Goal: Transaction & Acquisition: Purchase product/service

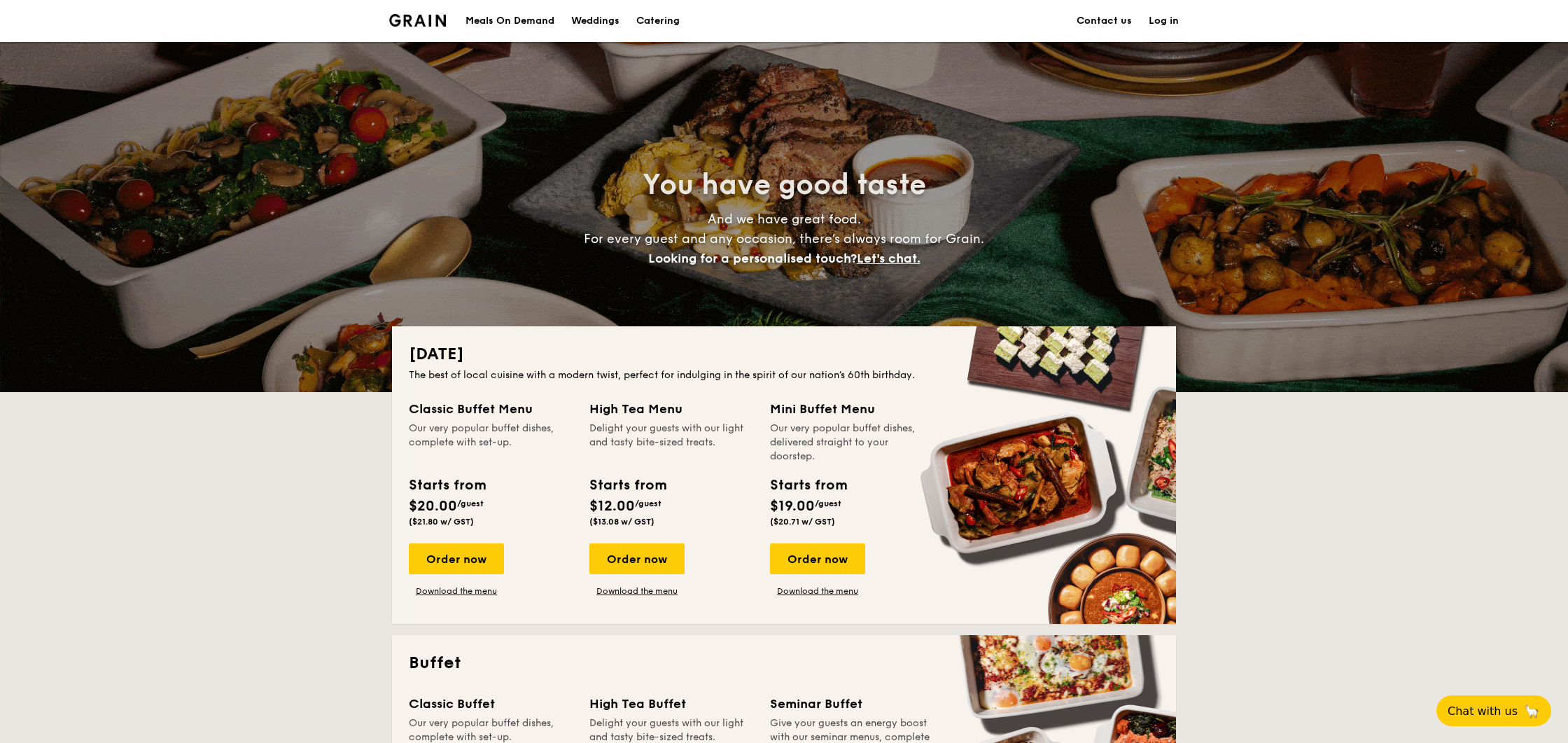
click at [520, 18] on div "Meals On Demand" at bounding box center [509, 20] width 89 height 42
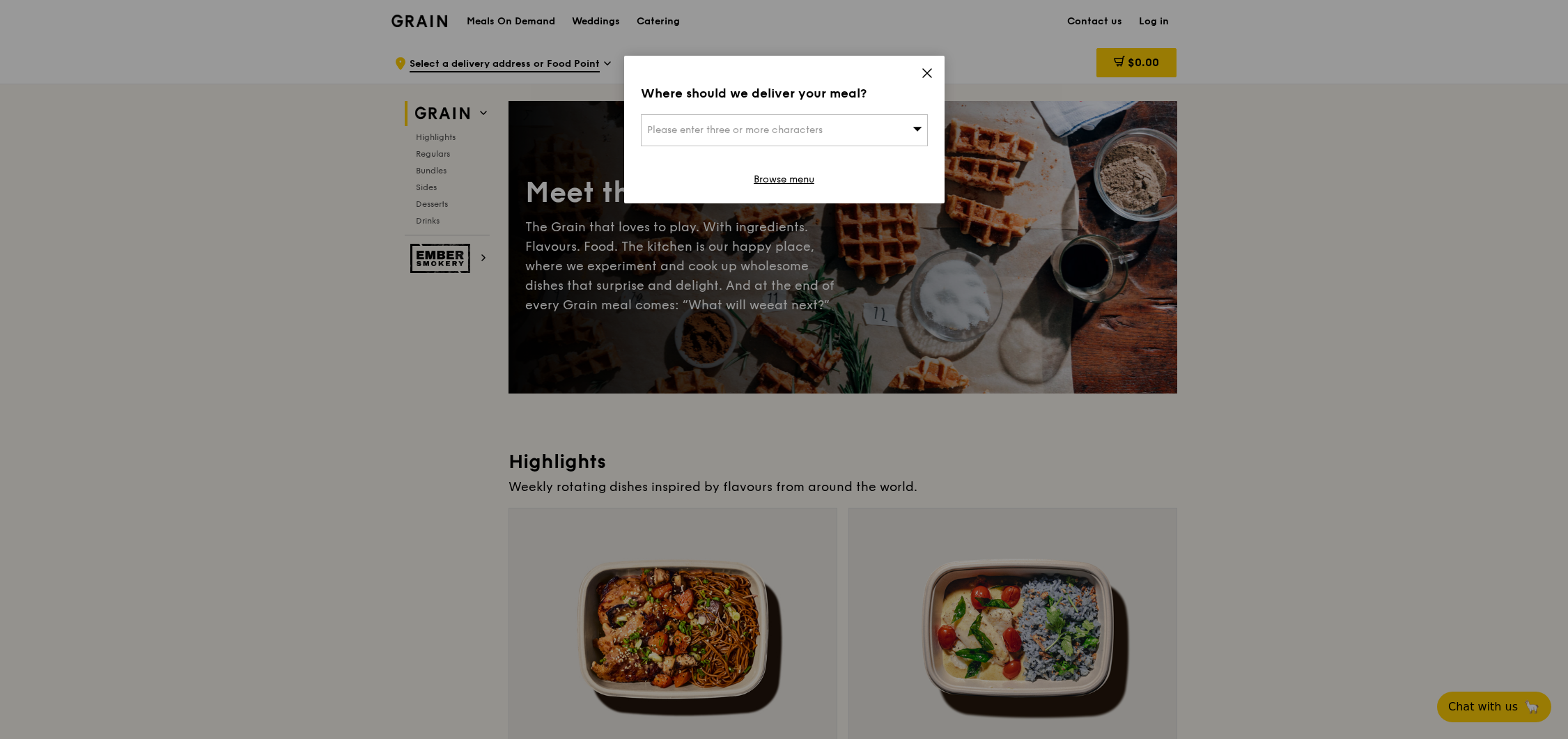
click at [928, 71] on icon at bounding box center [927, 73] width 8 height 8
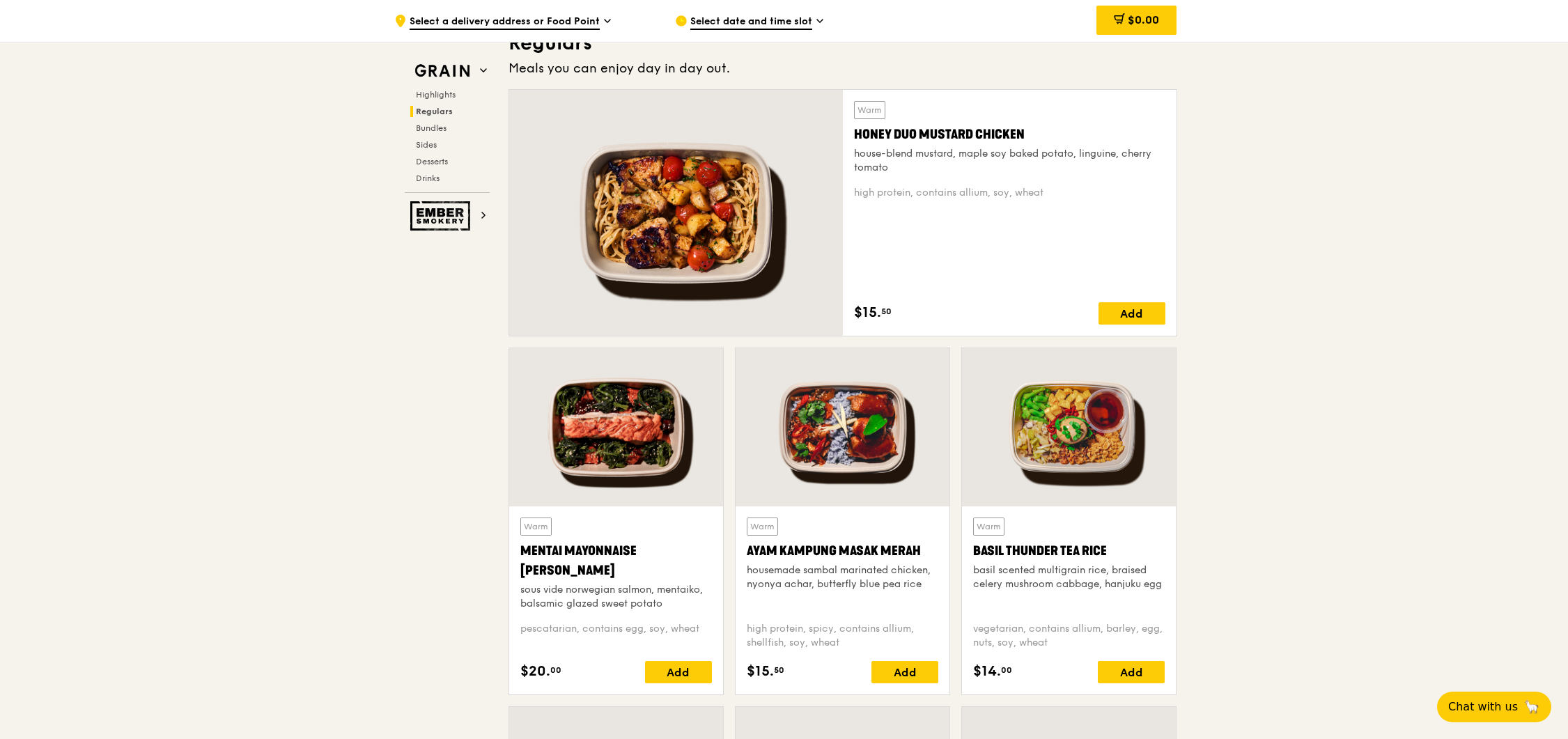
scroll to position [909, 0]
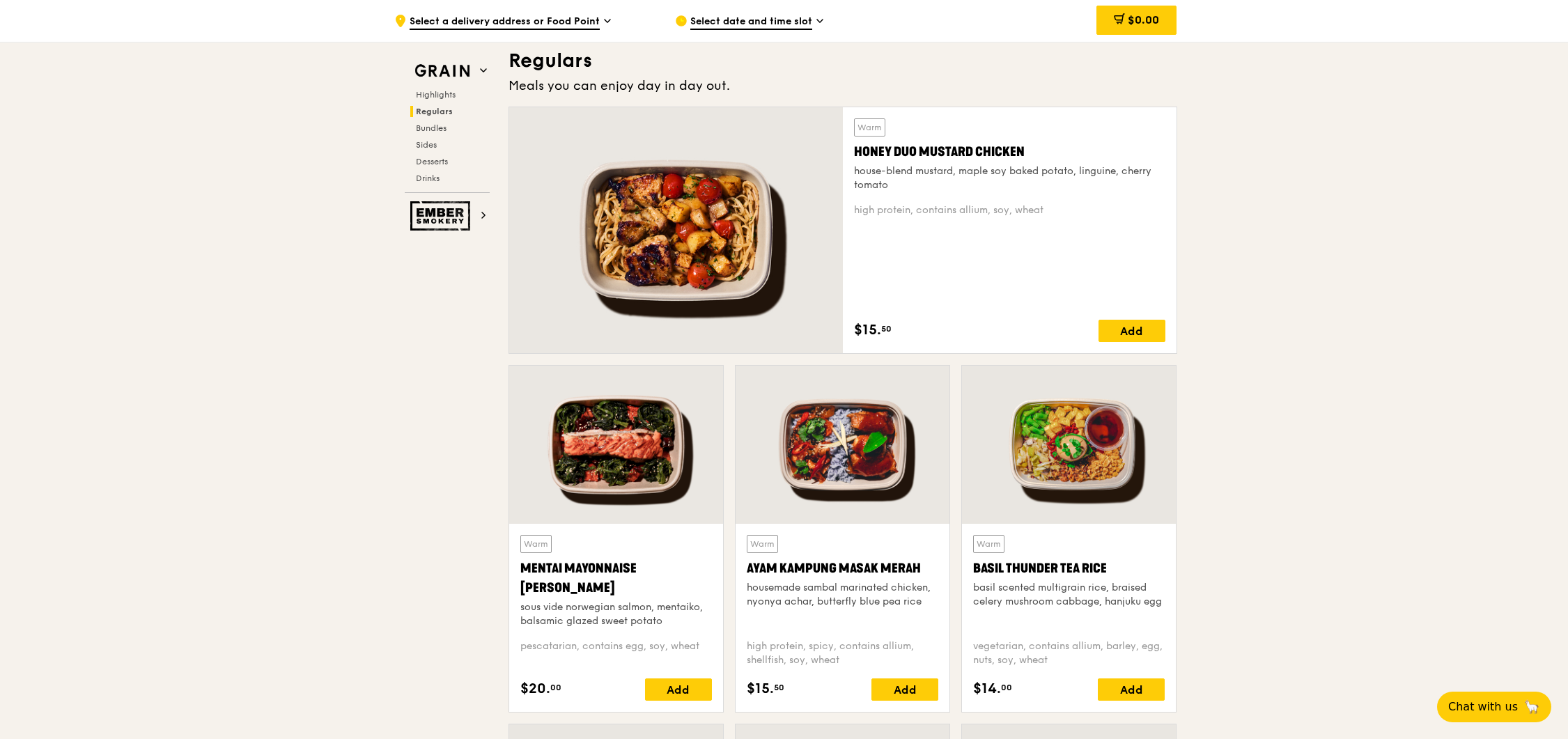
click at [570, 17] on span "Select a delivery address or Food Point" at bounding box center [504, 22] width 190 height 15
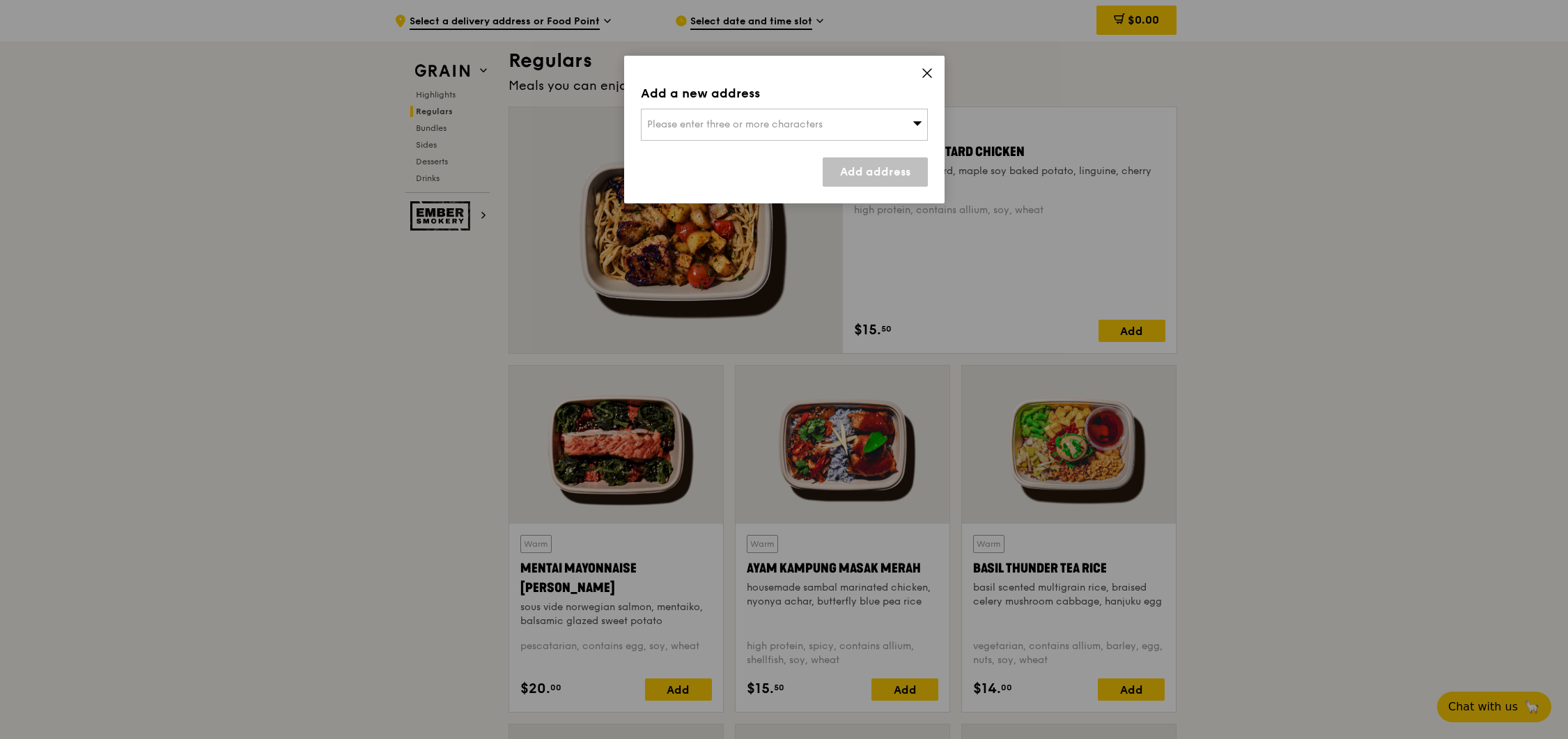
click at [915, 69] on div "Add a new address Please enter three or more characters Add address" at bounding box center [784, 130] width 320 height 147
click at [923, 69] on icon at bounding box center [926, 73] width 13 height 13
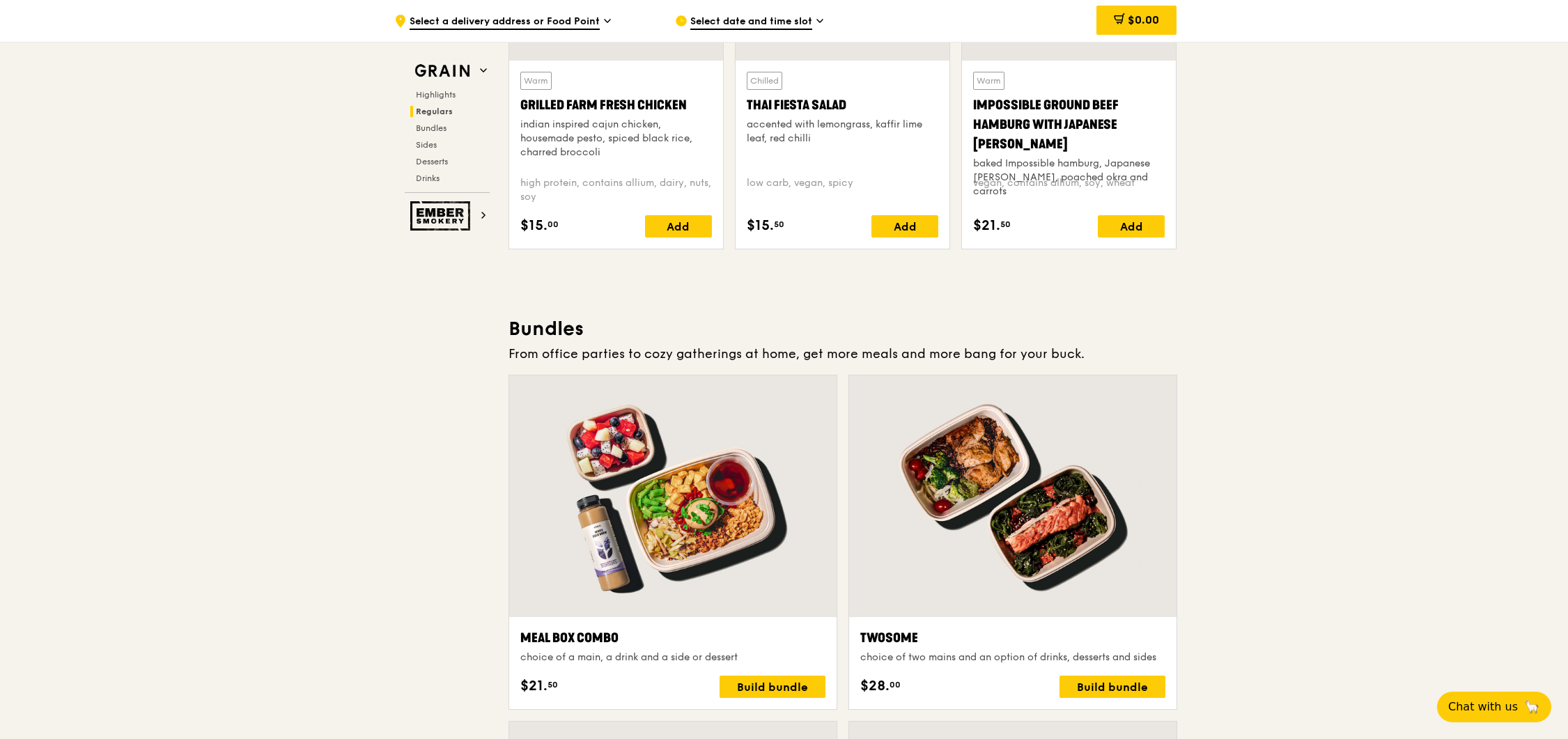
scroll to position [1427, 0]
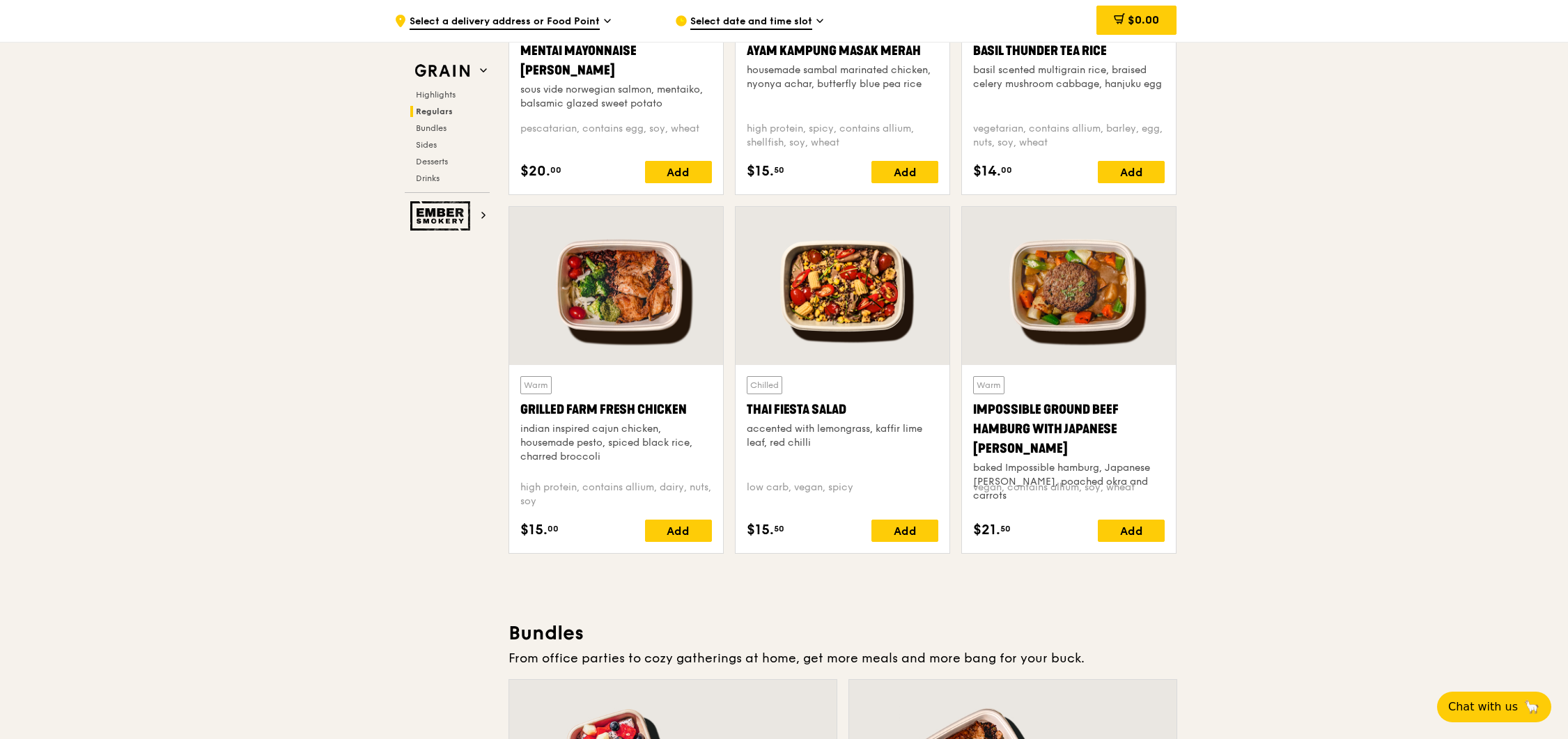
click at [782, 24] on span "Select date and time slot" at bounding box center [751, 22] width 122 height 15
click at [559, 21] on span "Select a delivery address or Food Point" at bounding box center [504, 22] width 190 height 15
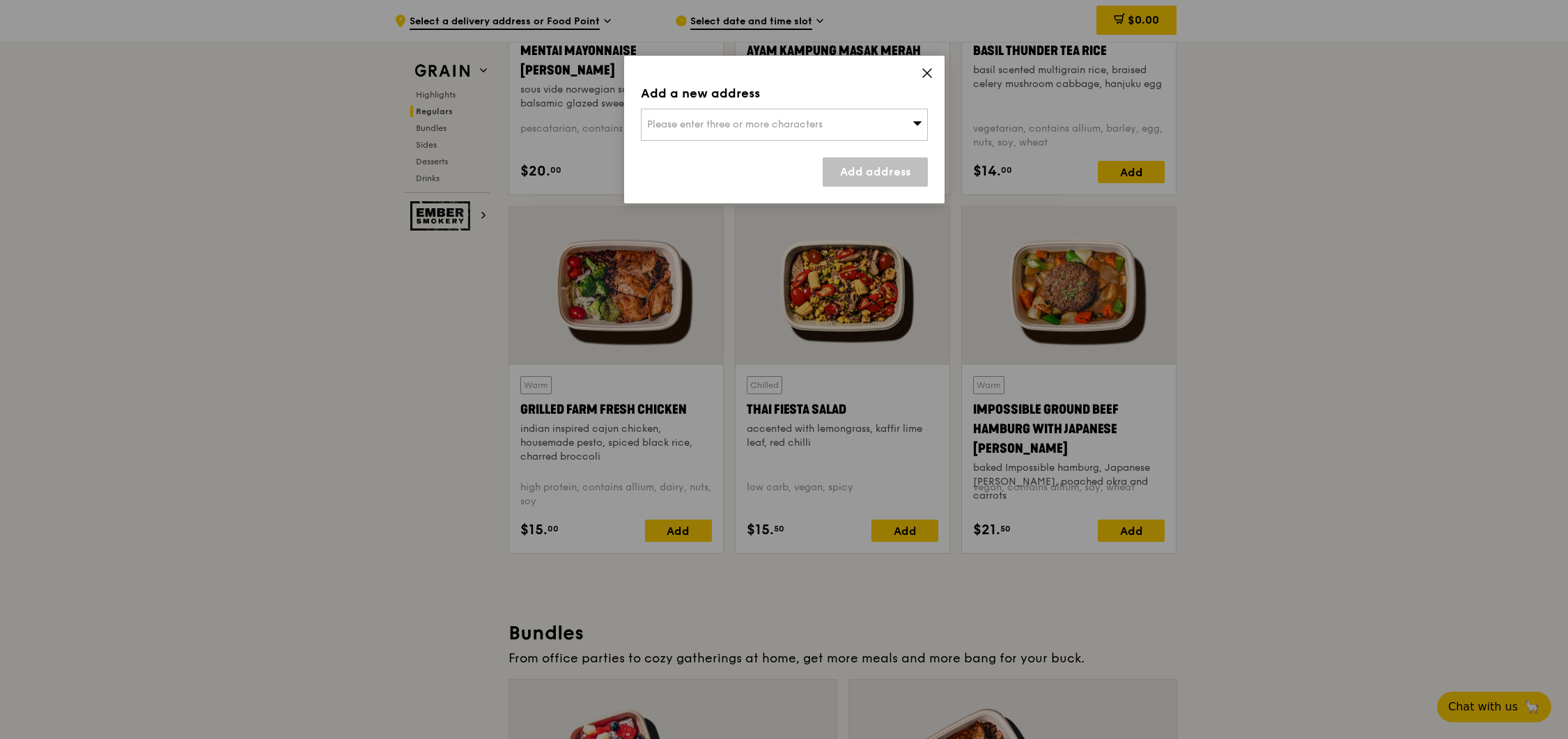
click at [697, 119] on span "Please enter three or more characters" at bounding box center [734, 125] width 175 height 12
type input "821226"
click at [732, 158] on div "[STREET_ADDRESS][PERSON_NAME]" at bounding box center [749, 153] width 206 height 14
click at [842, 163] on link "Add address" at bounding box center [875, 172] width 105 height 30
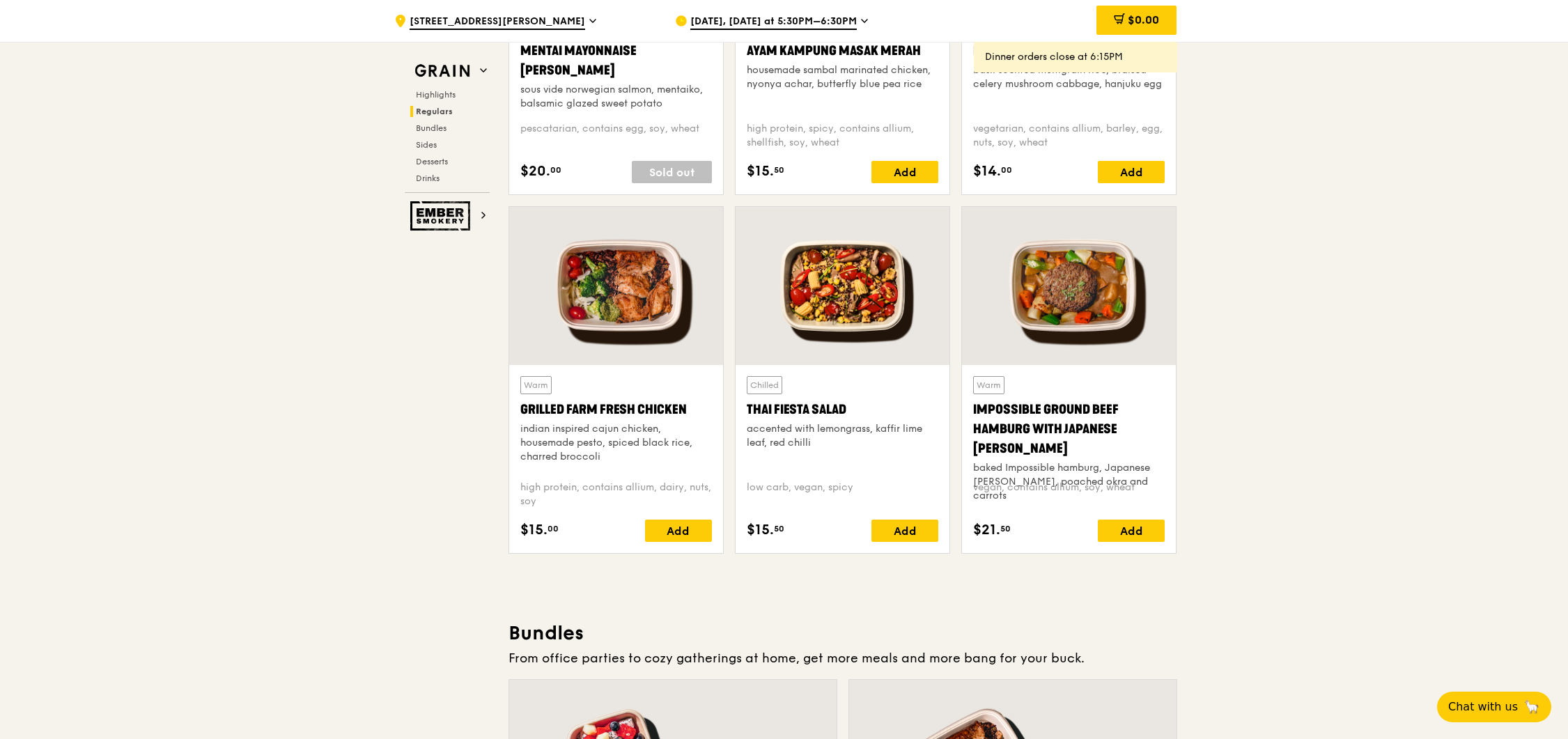
click at [798, 22] on span "[DATE], [DATE] at 5:30PM–6:30PM" at bounding box center [773, 22] width 166 height 15
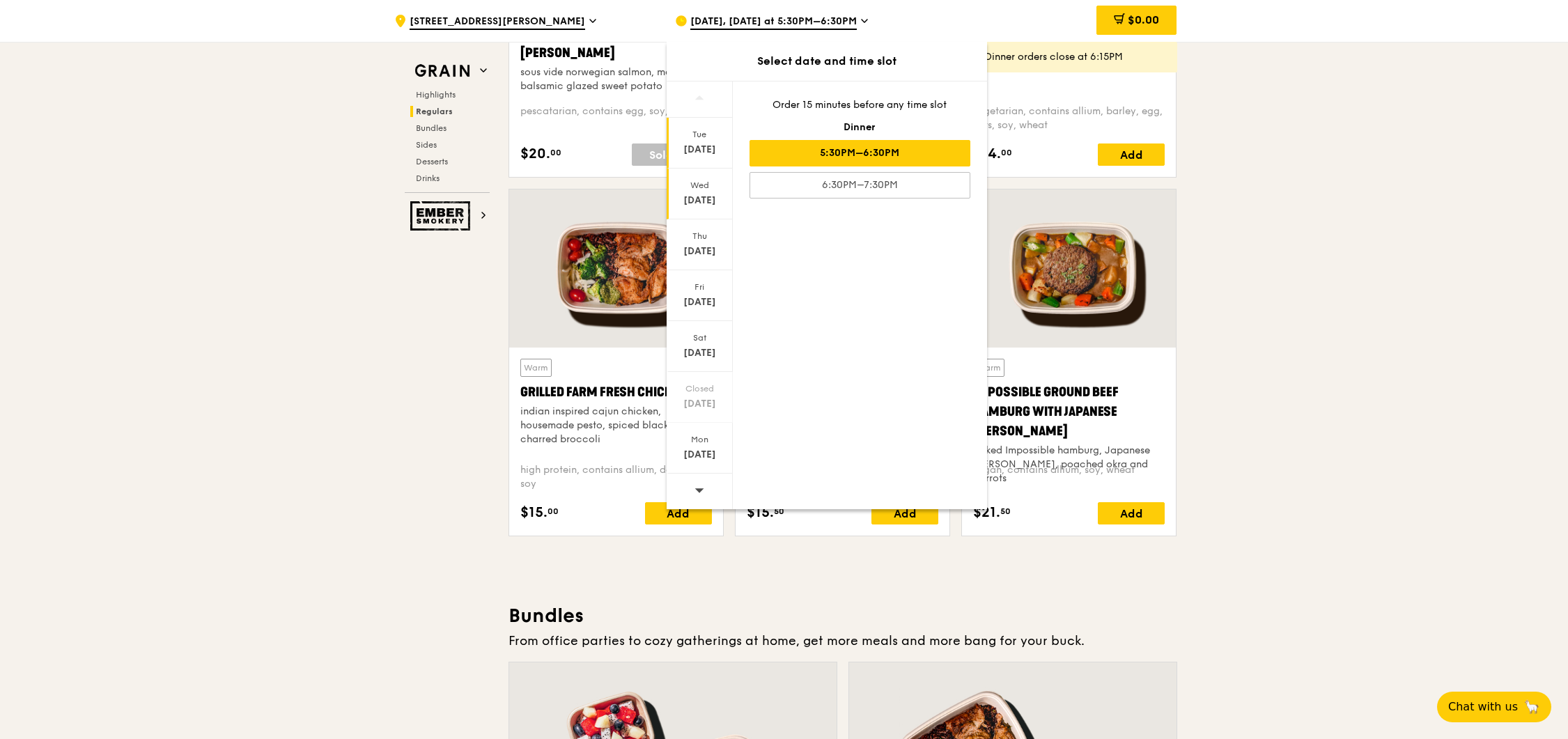
scroll to position [1455, 0]
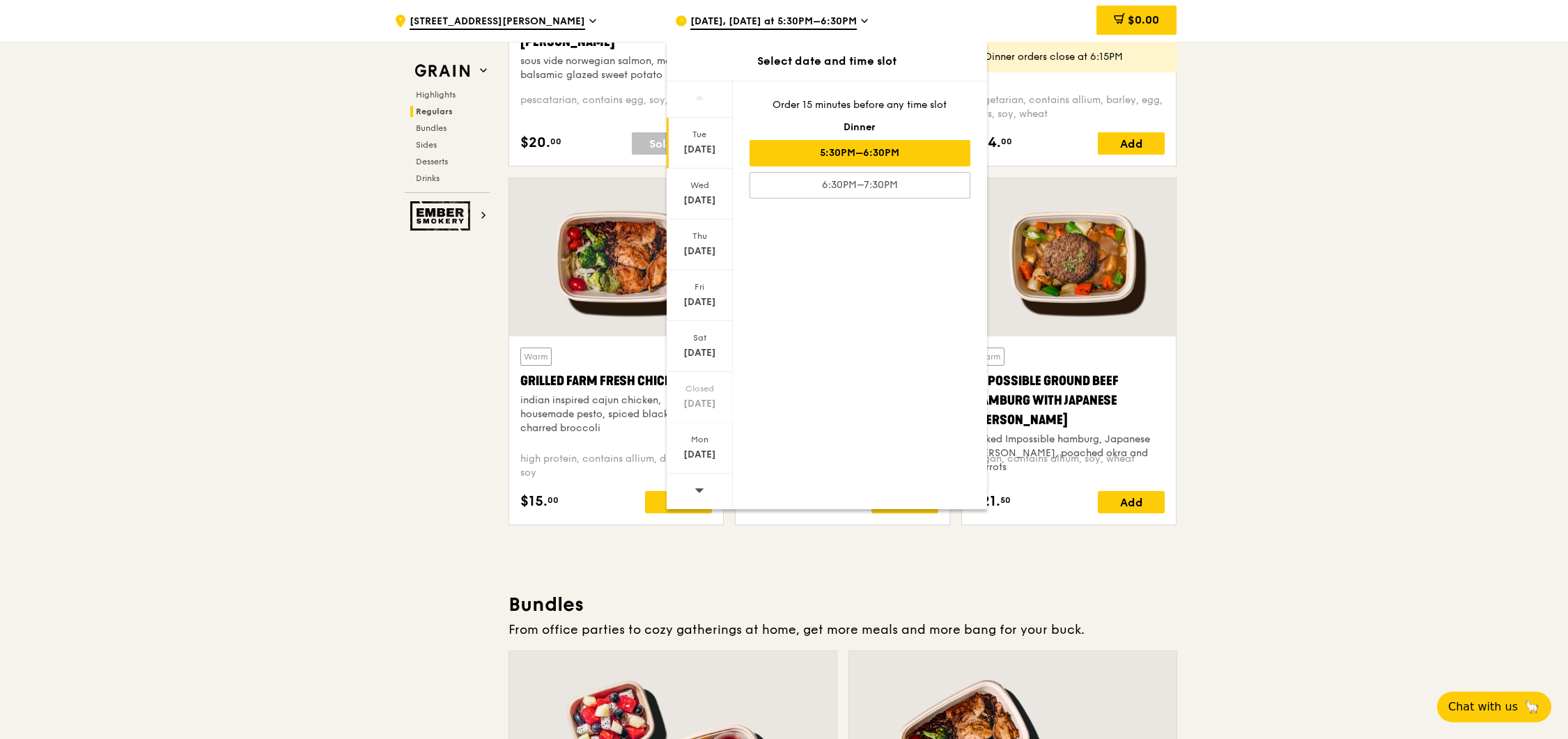
click at [922, 155] on div "5:30PM–6:30PM" at bounding box center [859, 153] width 220 height 26
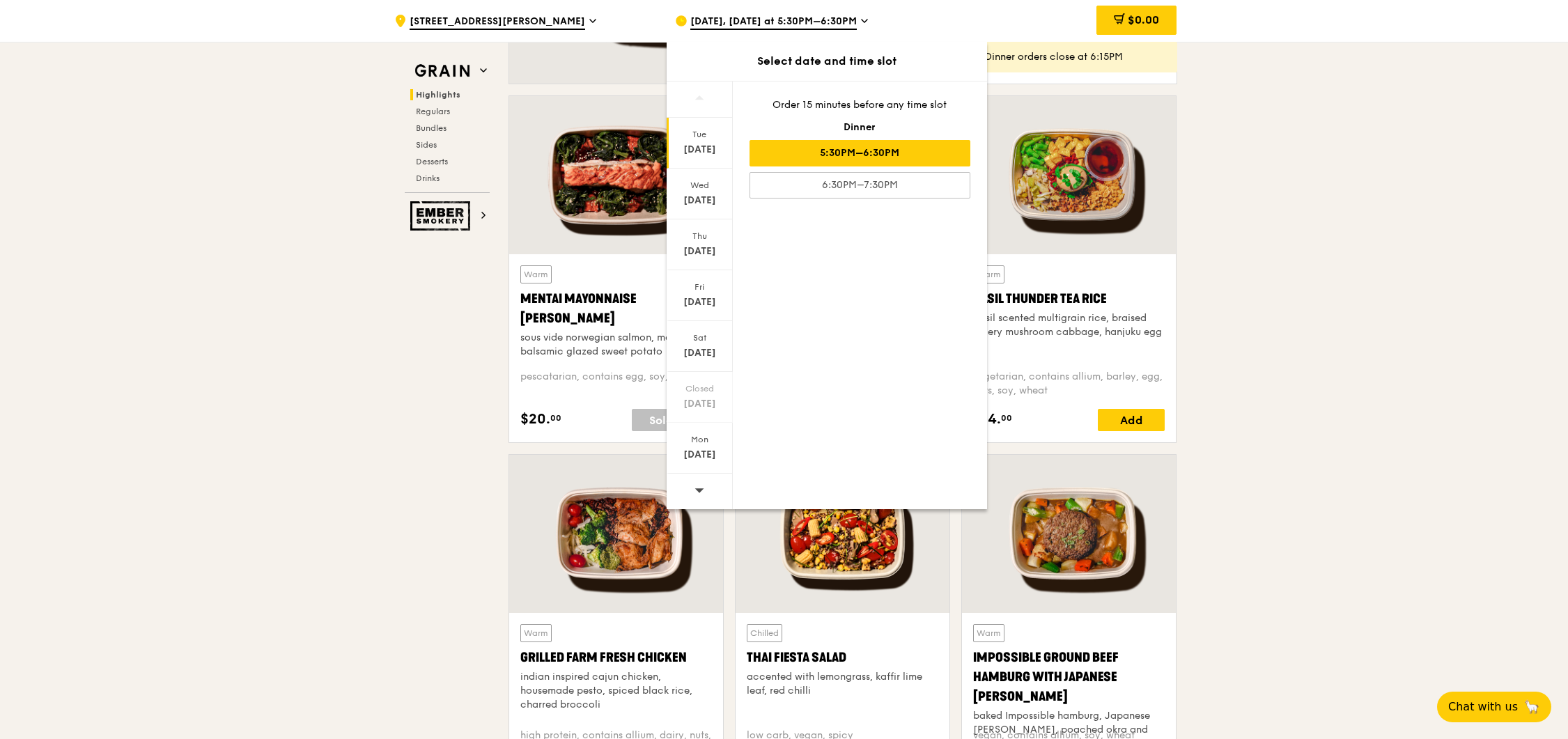
scroll to position [798, 0]
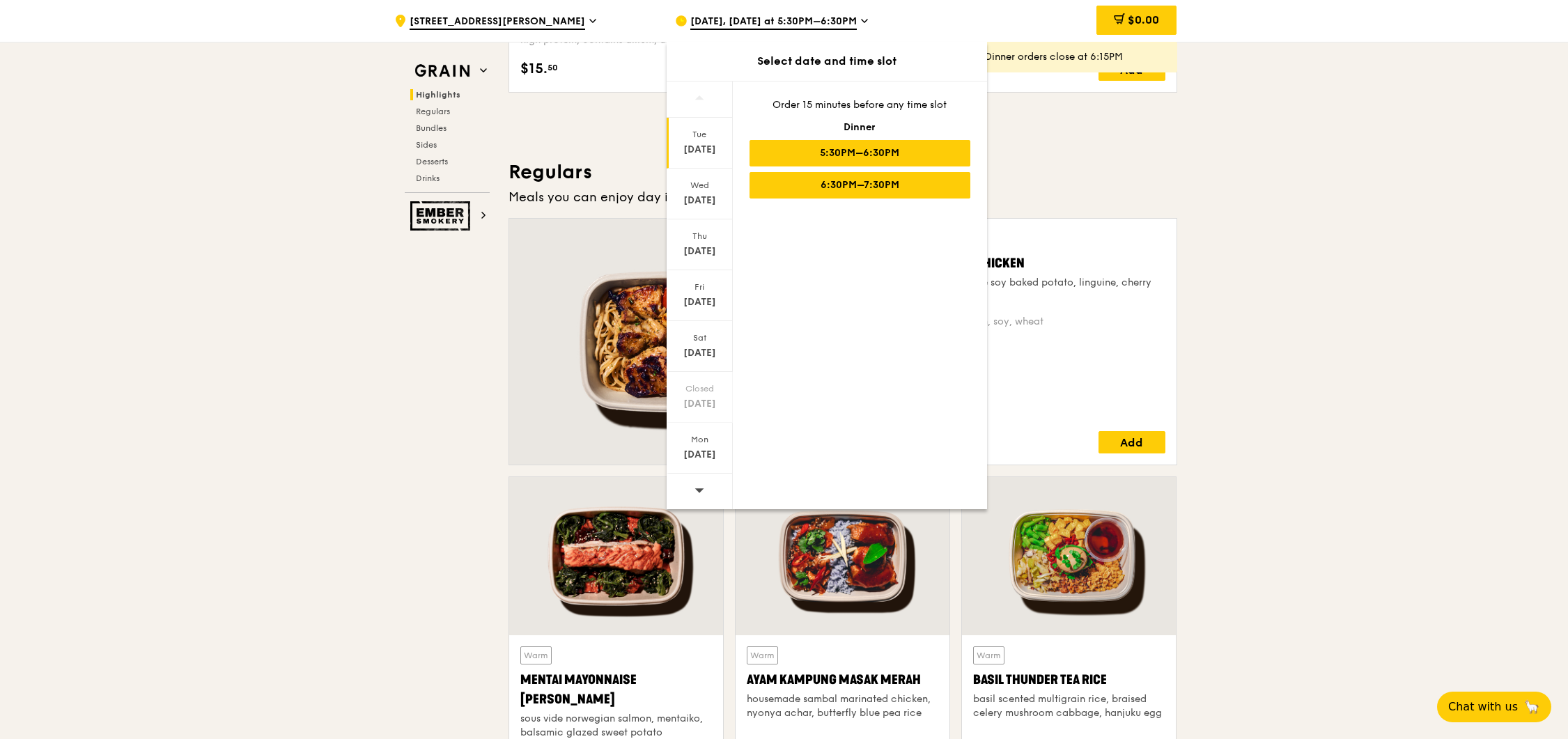
click at [903, 185] on div "6:30PM–7:30PM" at bounding box center [859, 185] width 220 height 26
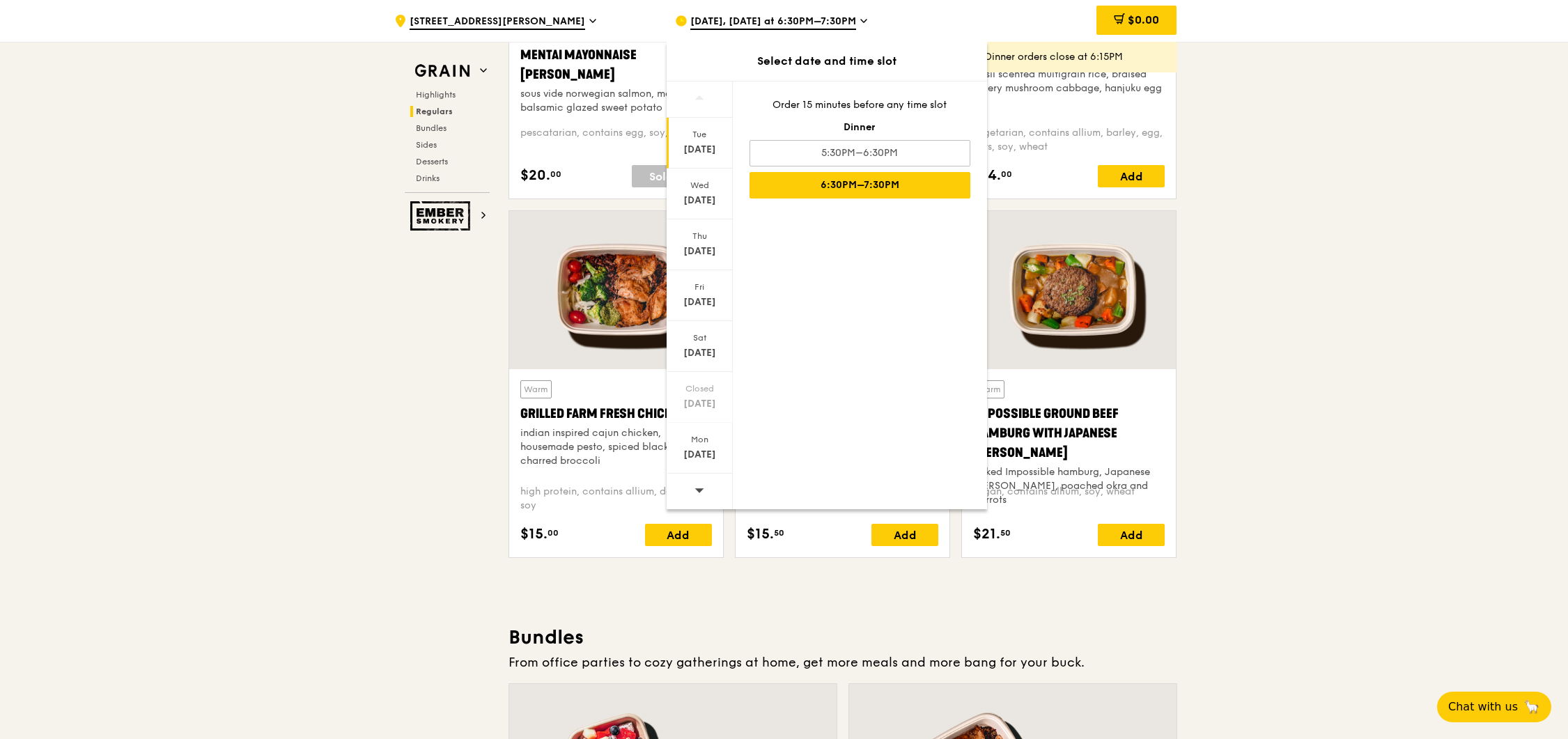
scroll to position [1431, 0]
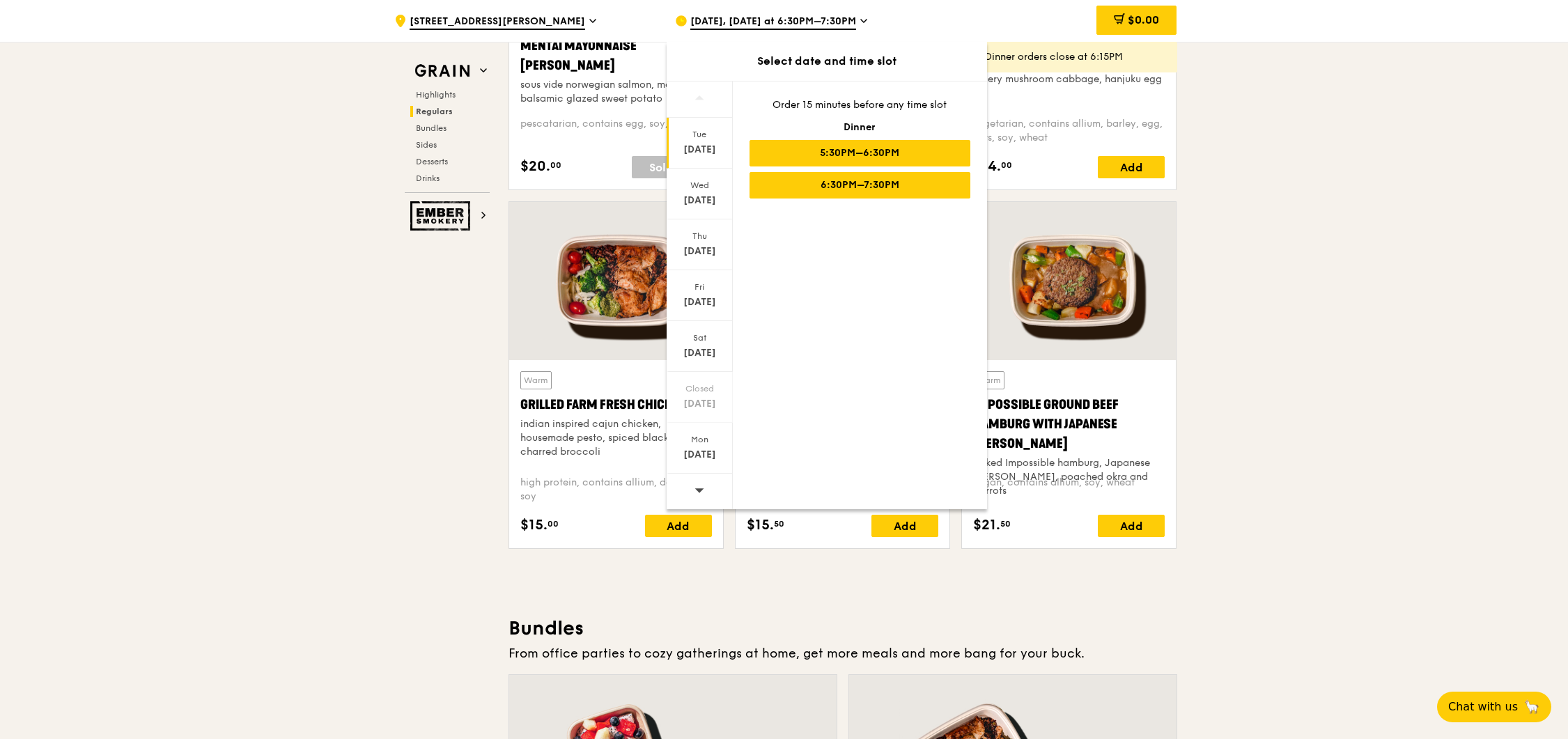
click at [838, 154] on div "5:30PM–6:30PM" at bounding box center [859, 153] width 220 height 26
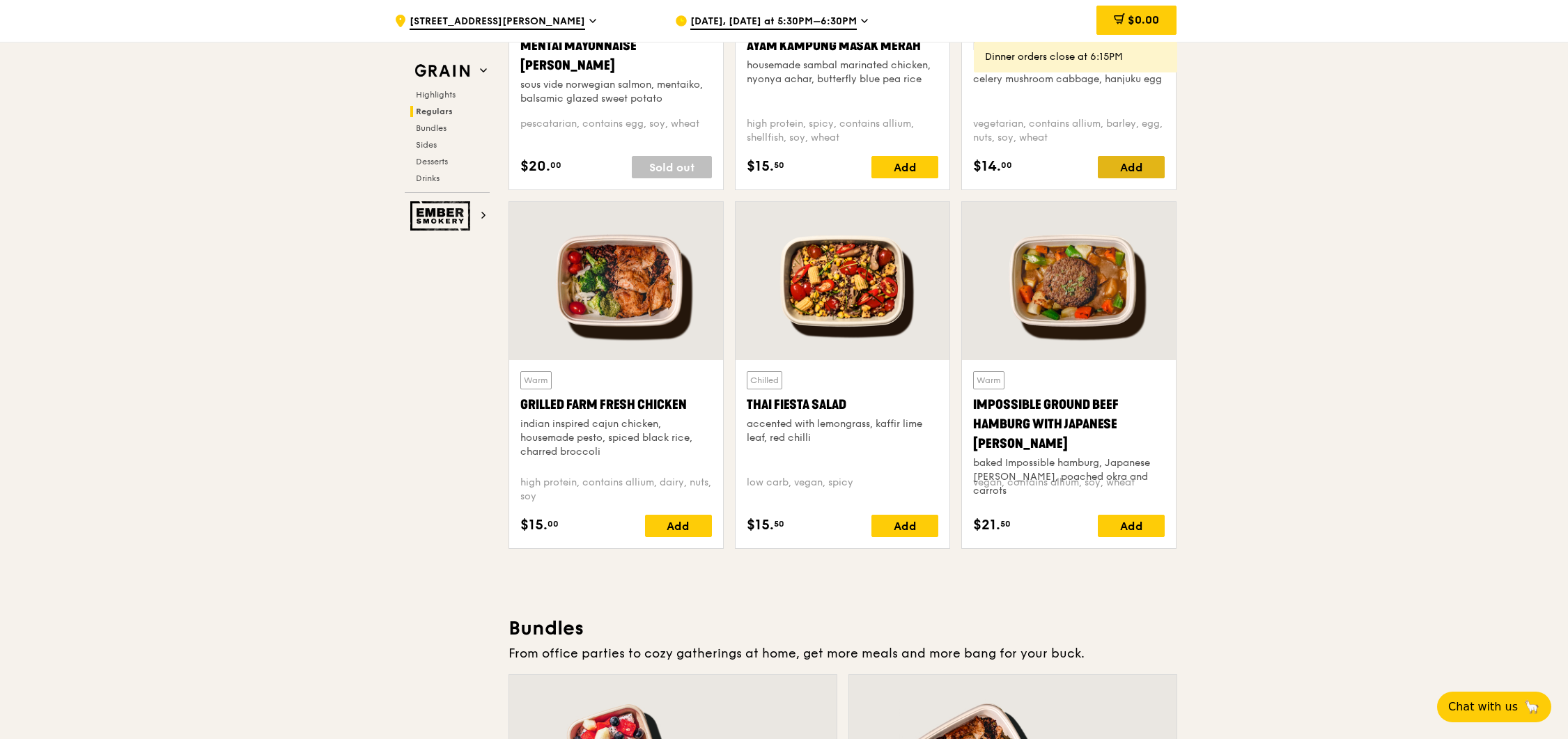
click at [1134, 166] on div "Add" at bounding box center [1131, 167] width 67 height 22
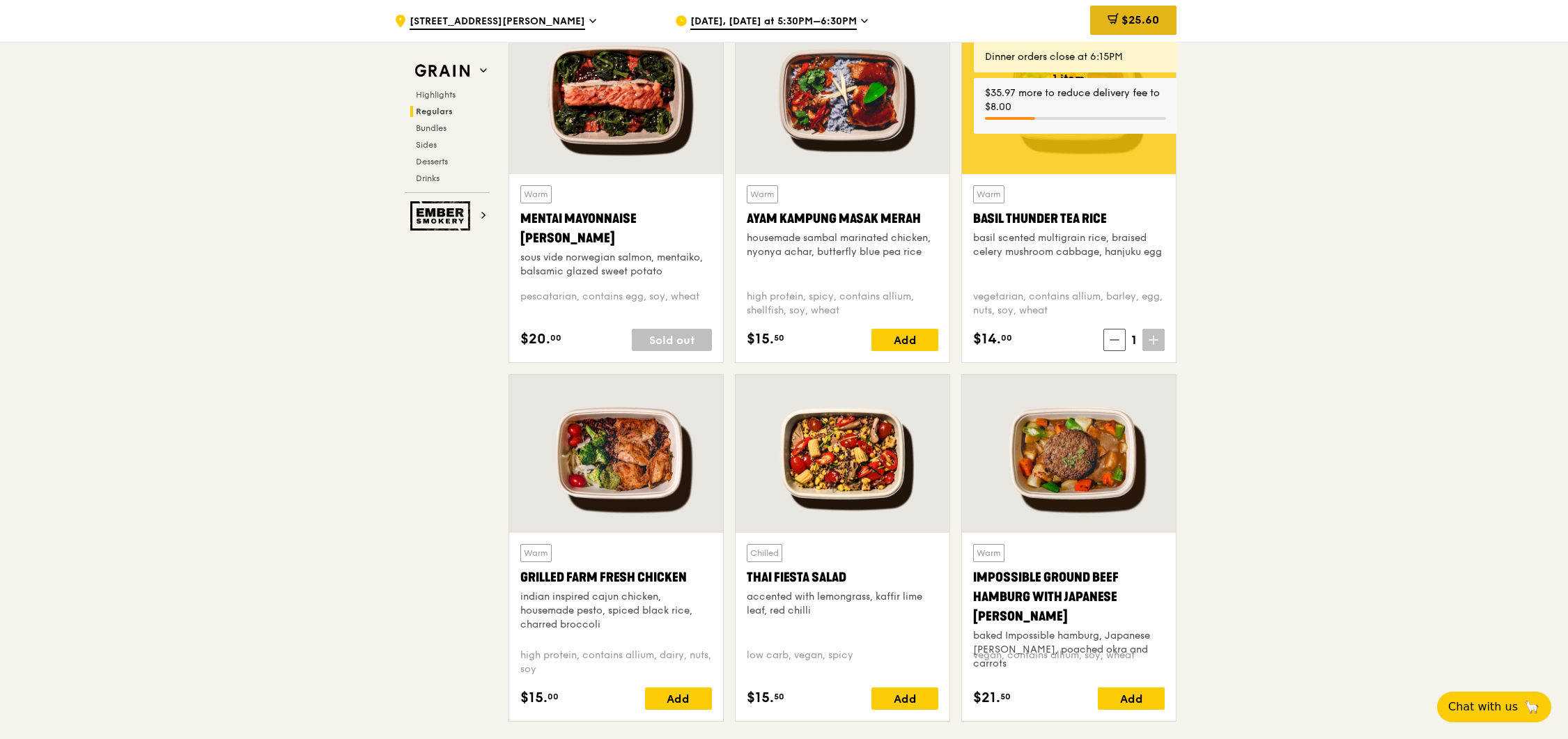
click at [1121, 25] on span "$25.60" at bounding box center [1140, 20] width 37 height 14
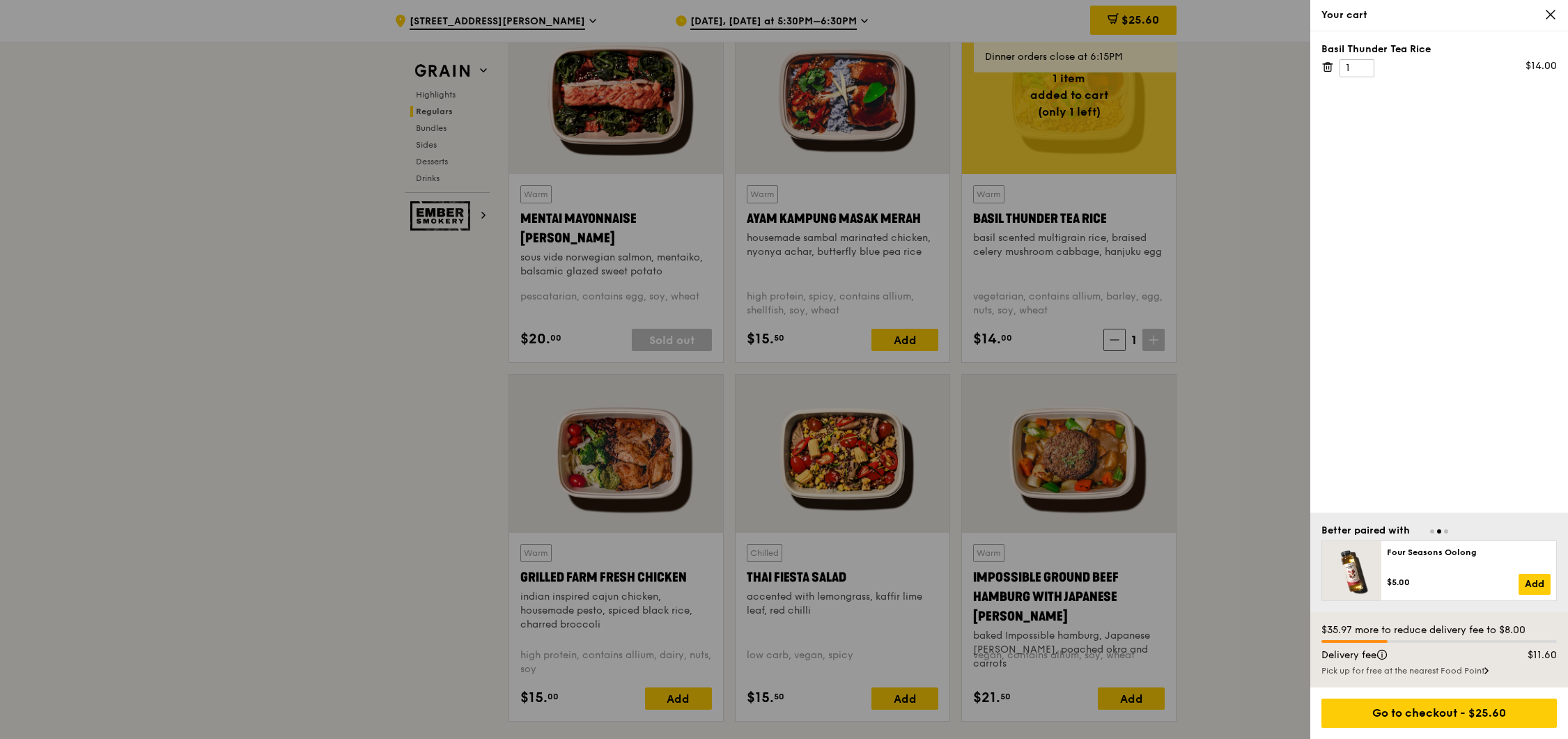
scroll to position [839, 0]
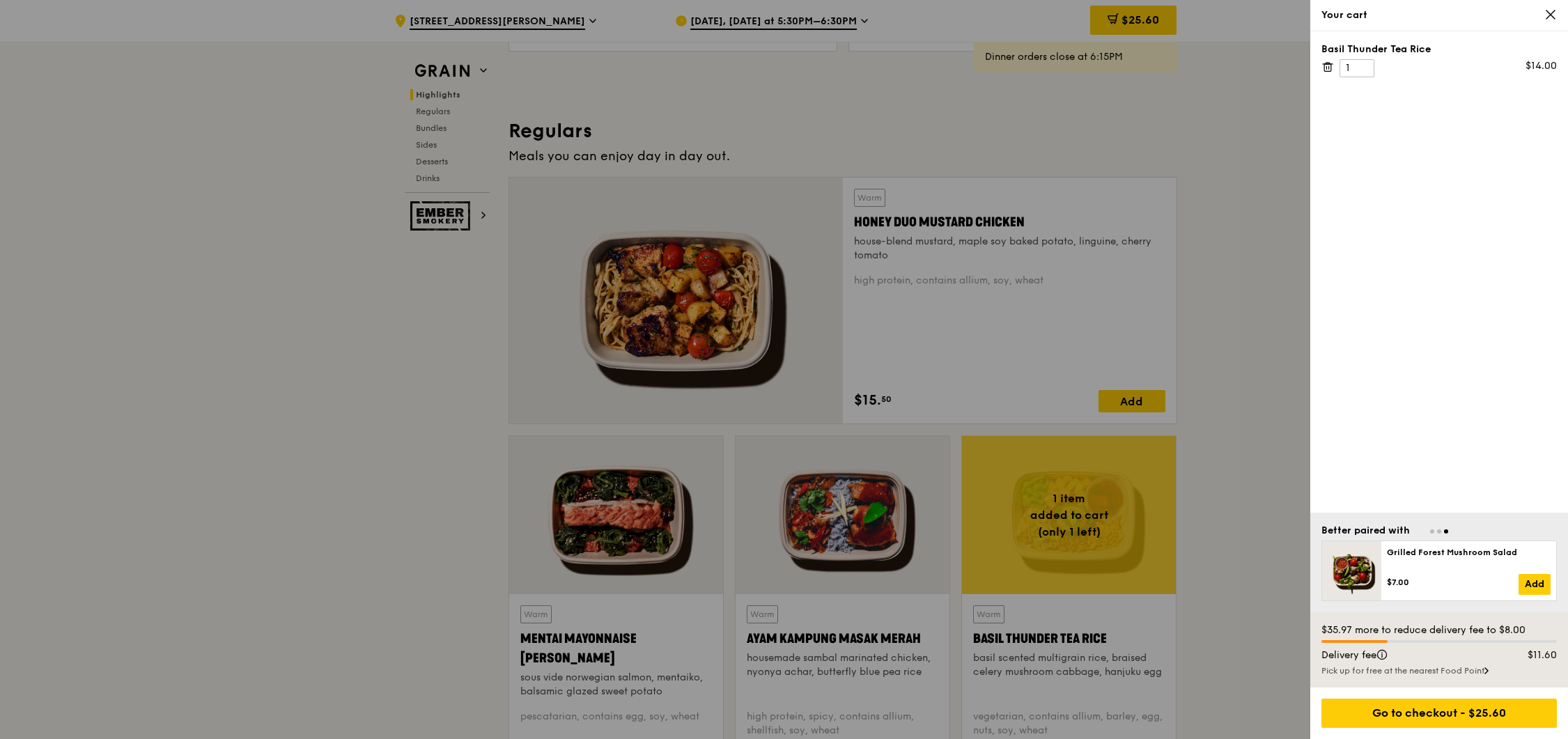
click at [933, 106] on div at bounding box center [784, 370] width 1568 height 739
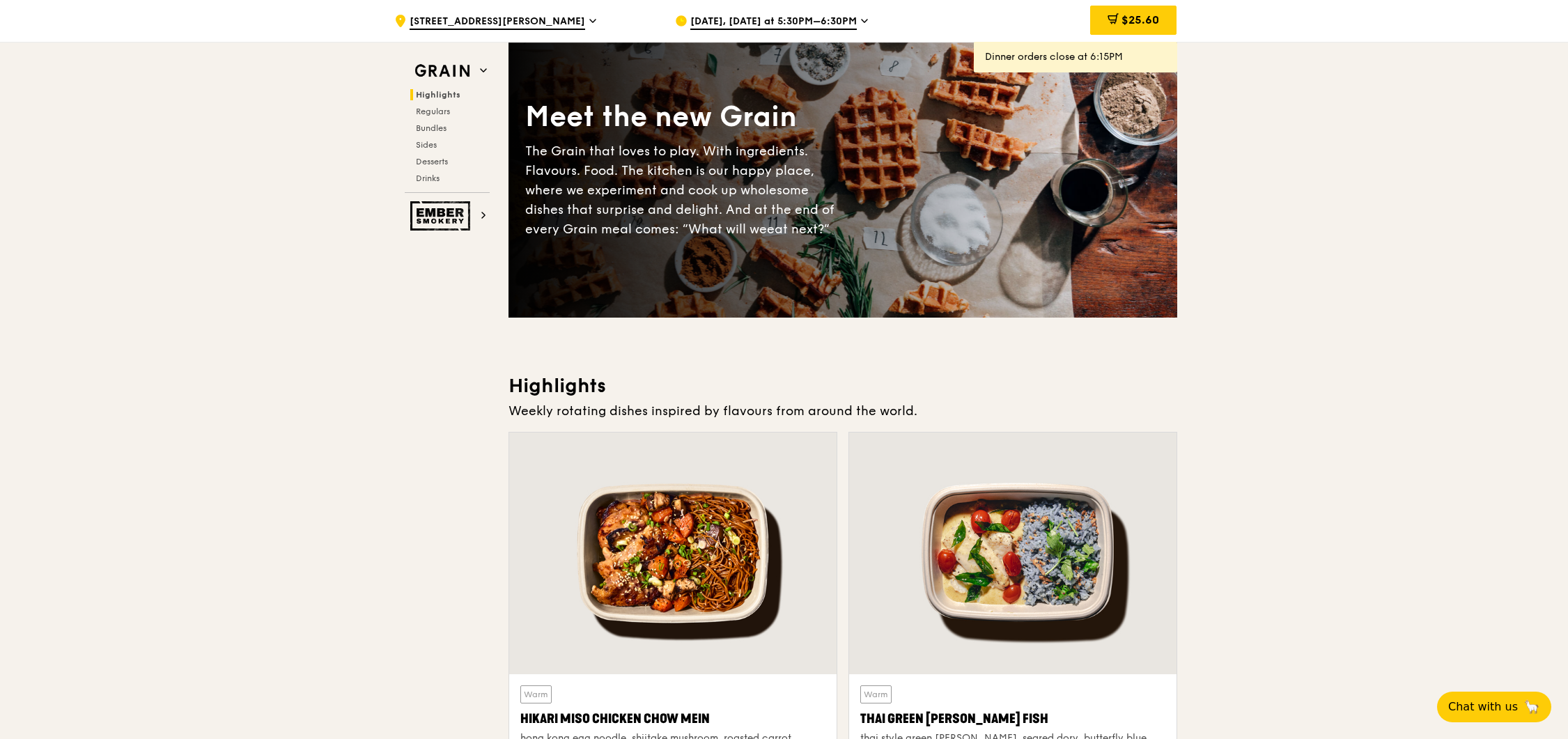
scroll to position [0, 0]
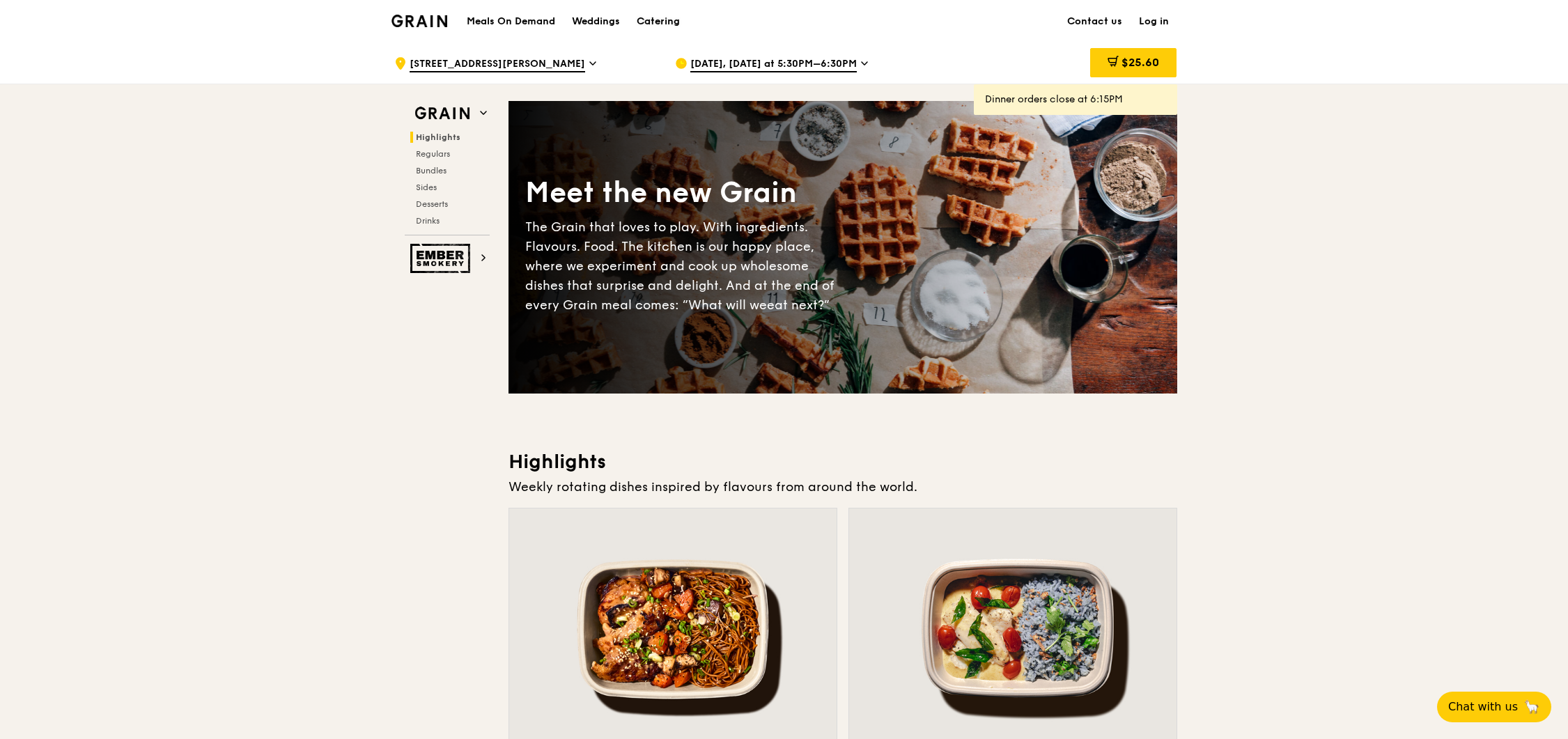
click at [678, 21] on div "Catering" at bounding box center [658, 21] width 43 height 42
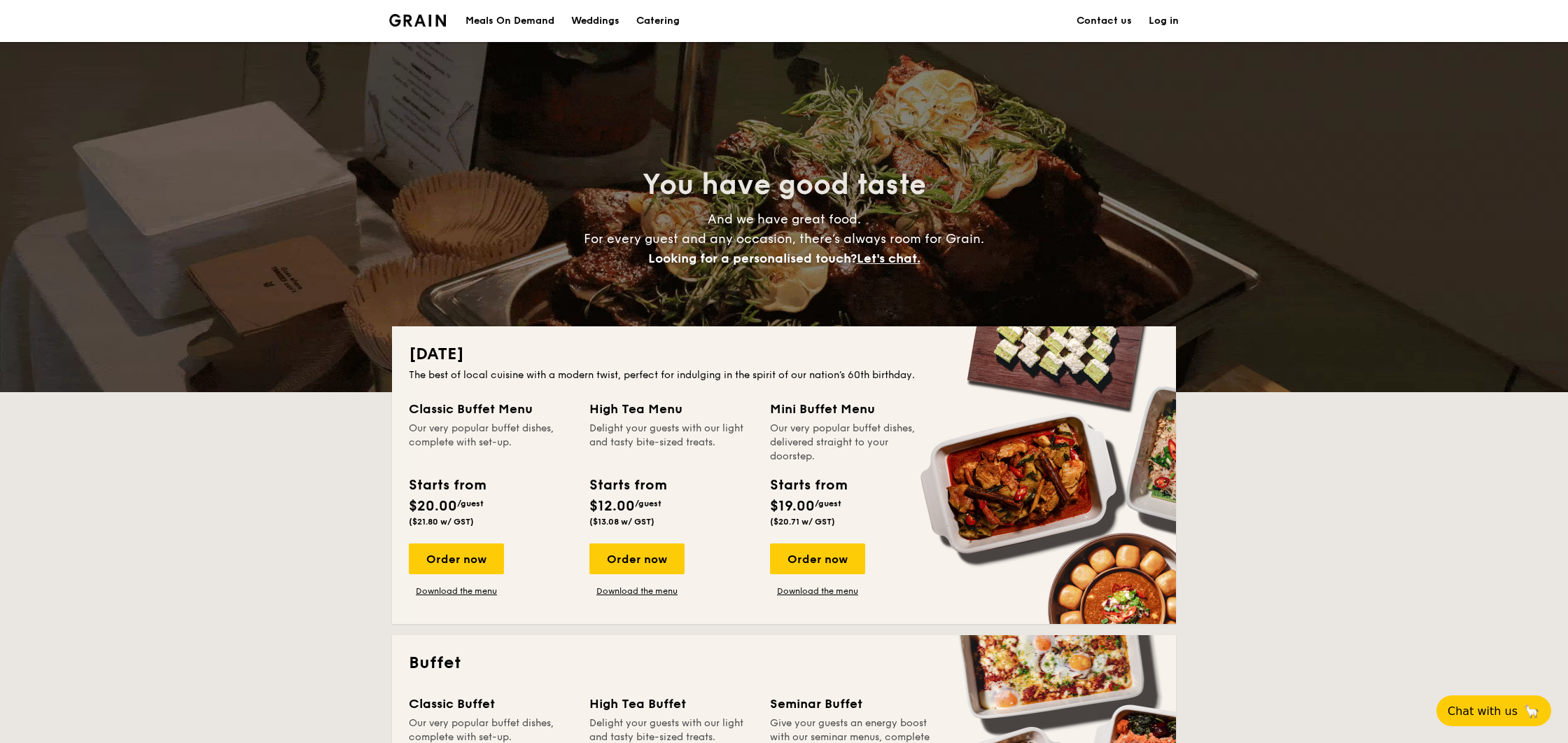
click at [527, 19] on div "Meals On Demand" at bounding box center [509, 20] width 89 height 42
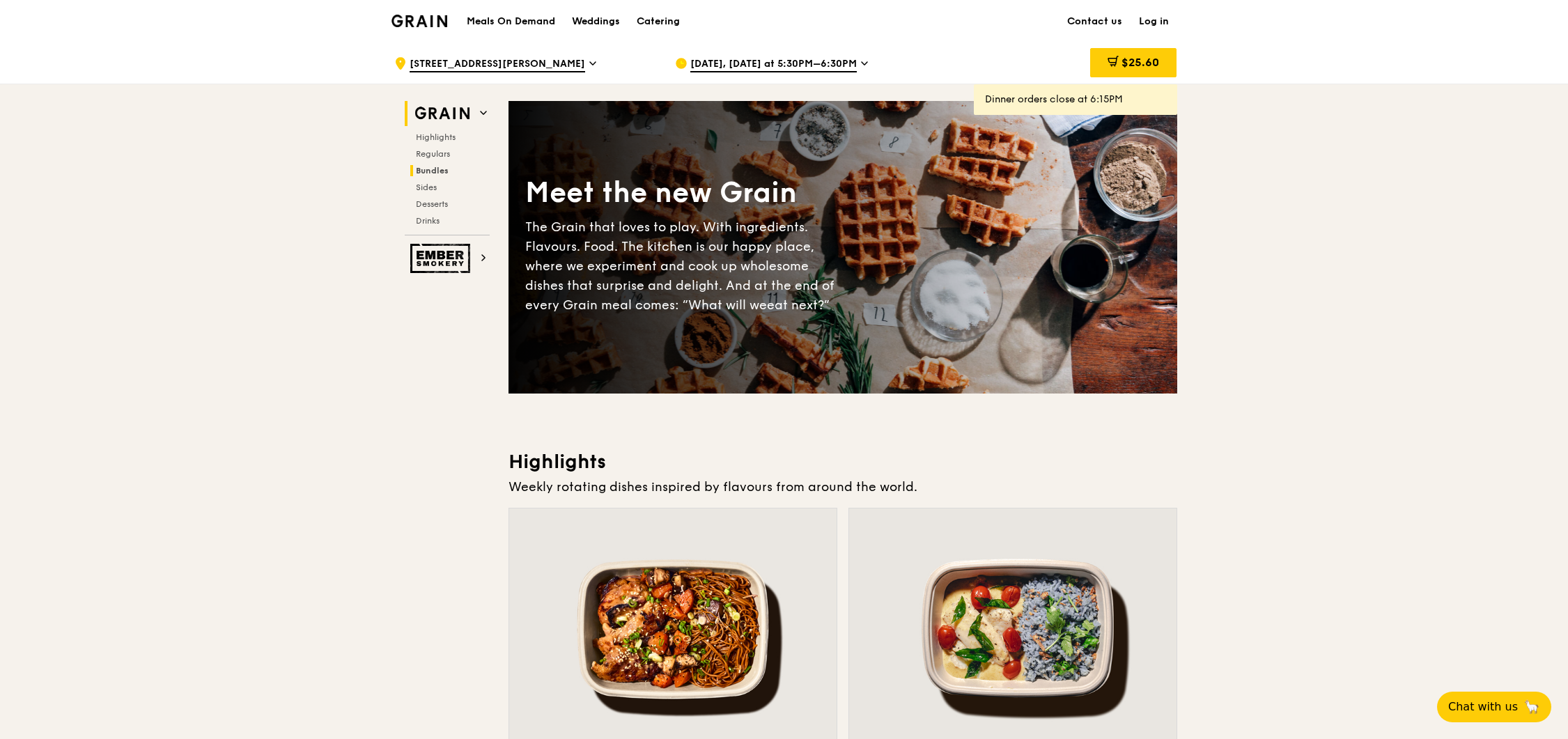
click at [442, 169] on span "Bundles" at bounding box center [432, 171] width 33 height 10
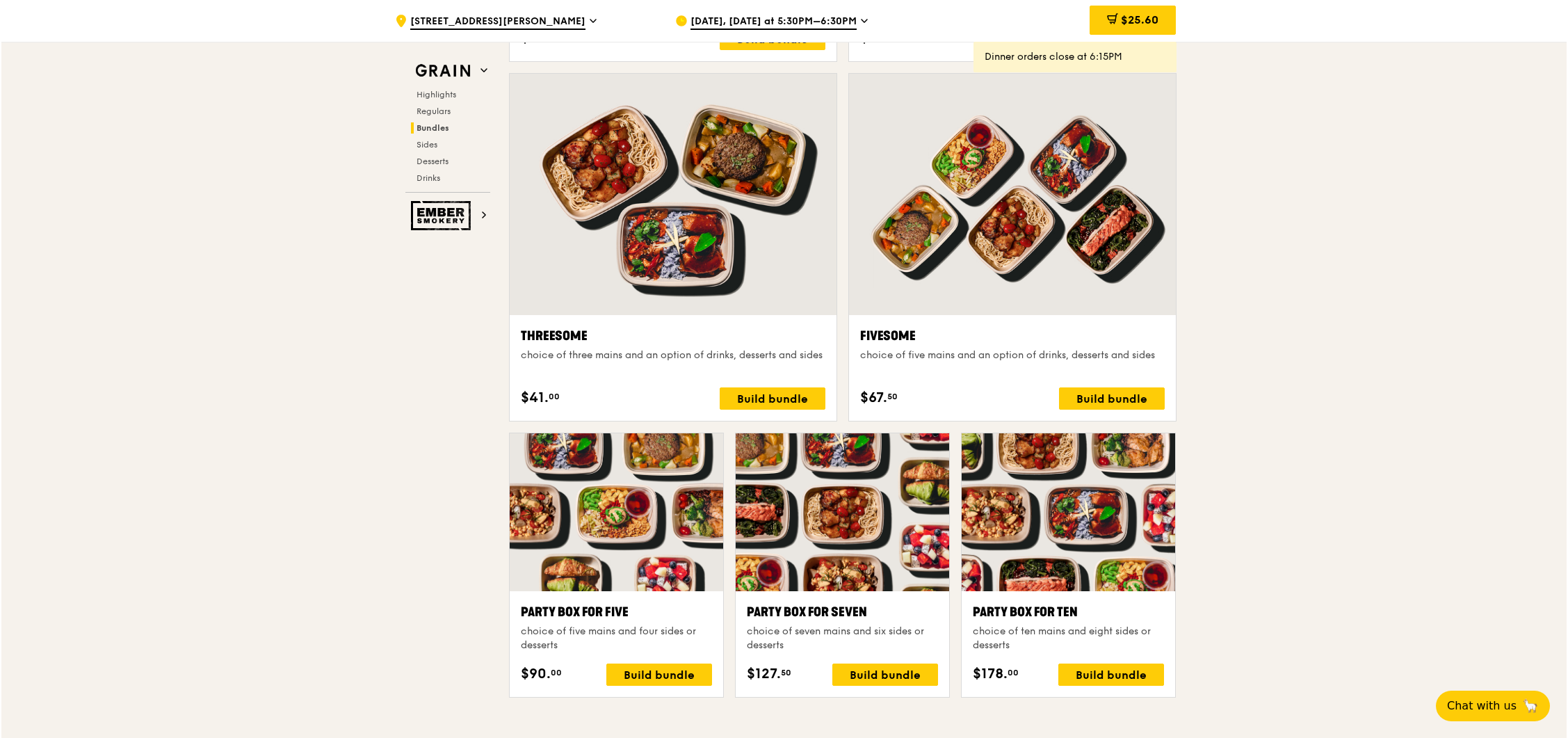
scroll to position [2254, 0]
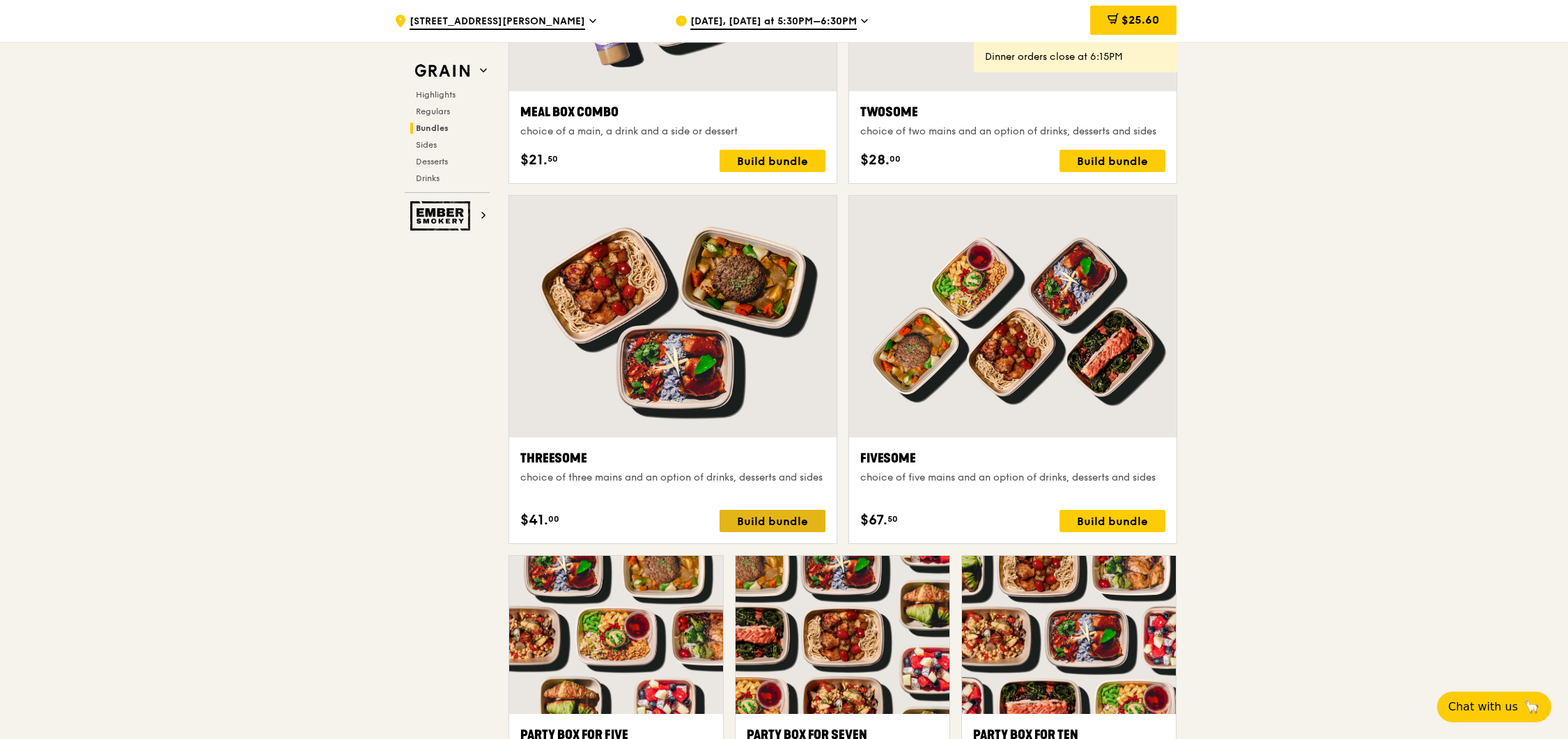
click at [758, 517] on div "Build bundle" at bounding box center [772, 520] width 106 height 22
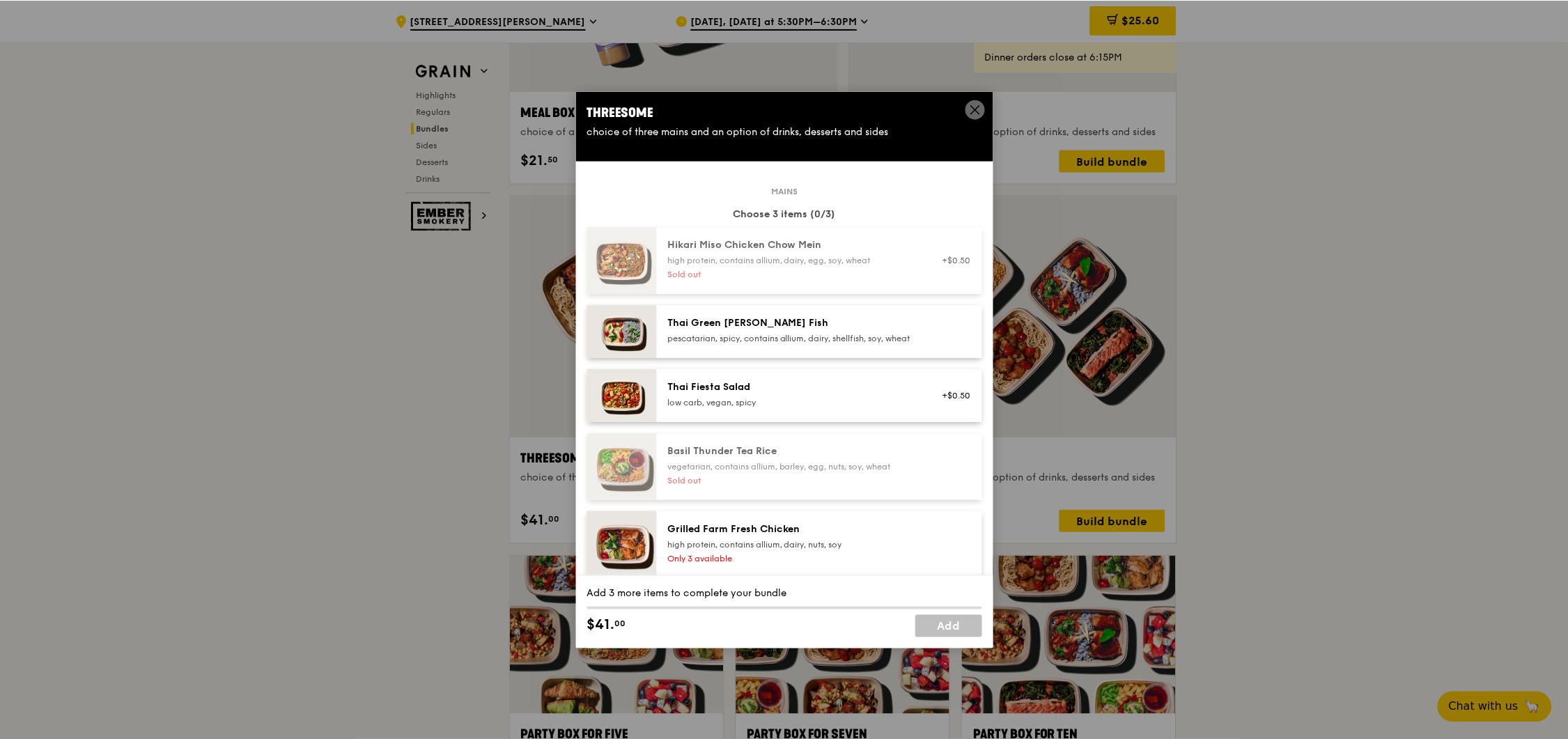
scroll to position [8, 0]
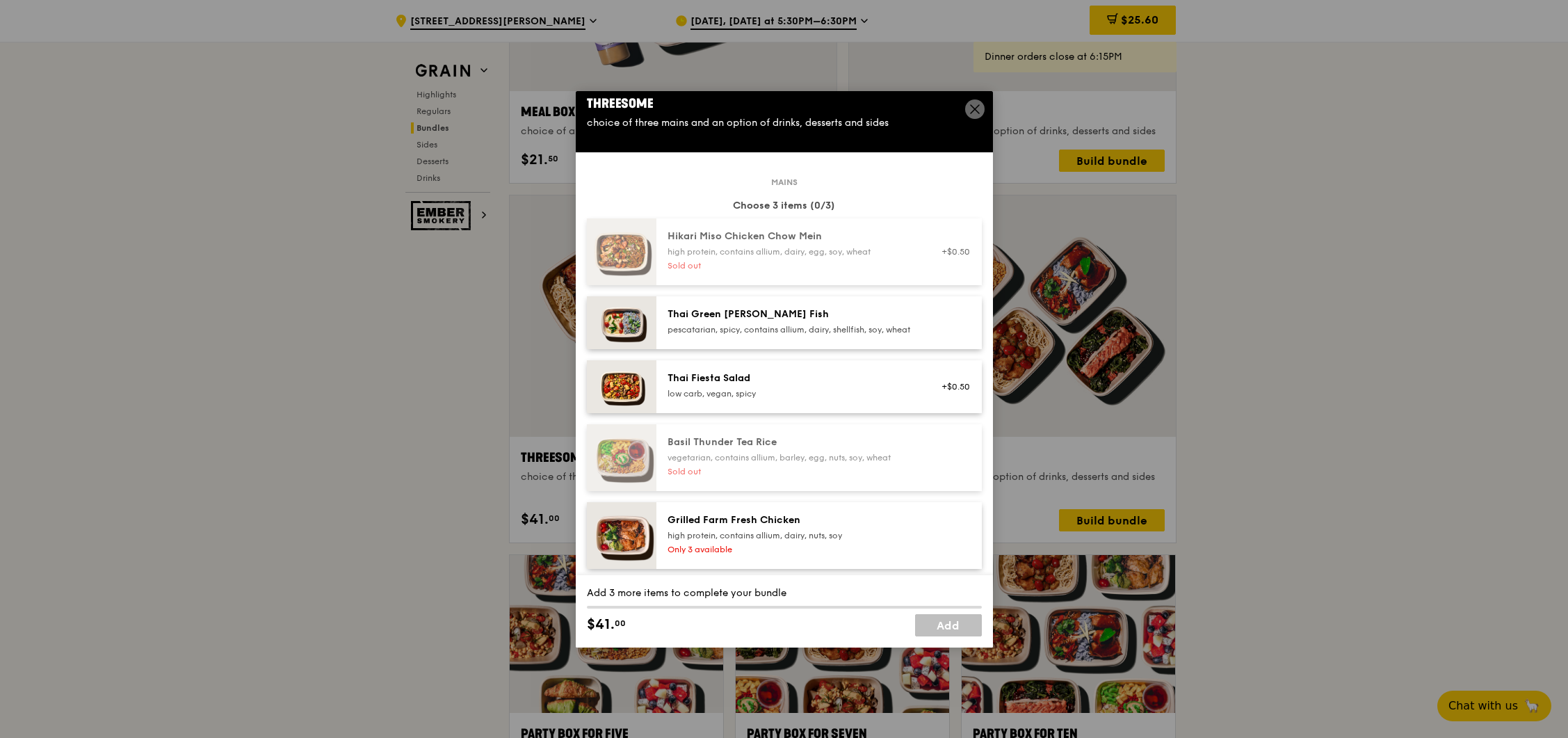
click at [972, 108] on icon at bounding box center [975, 109] width 13 height 13
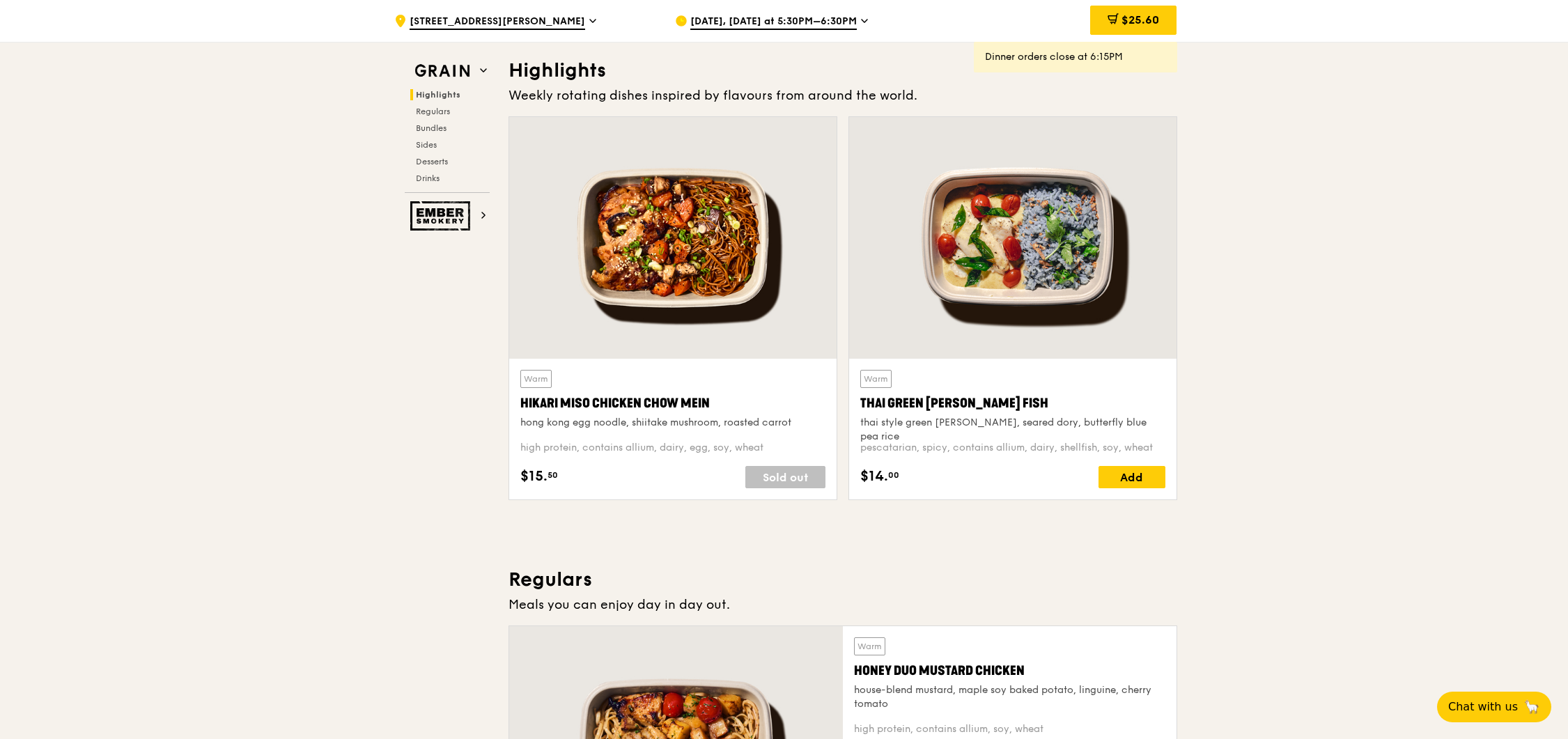
scroll to position [0, 0]
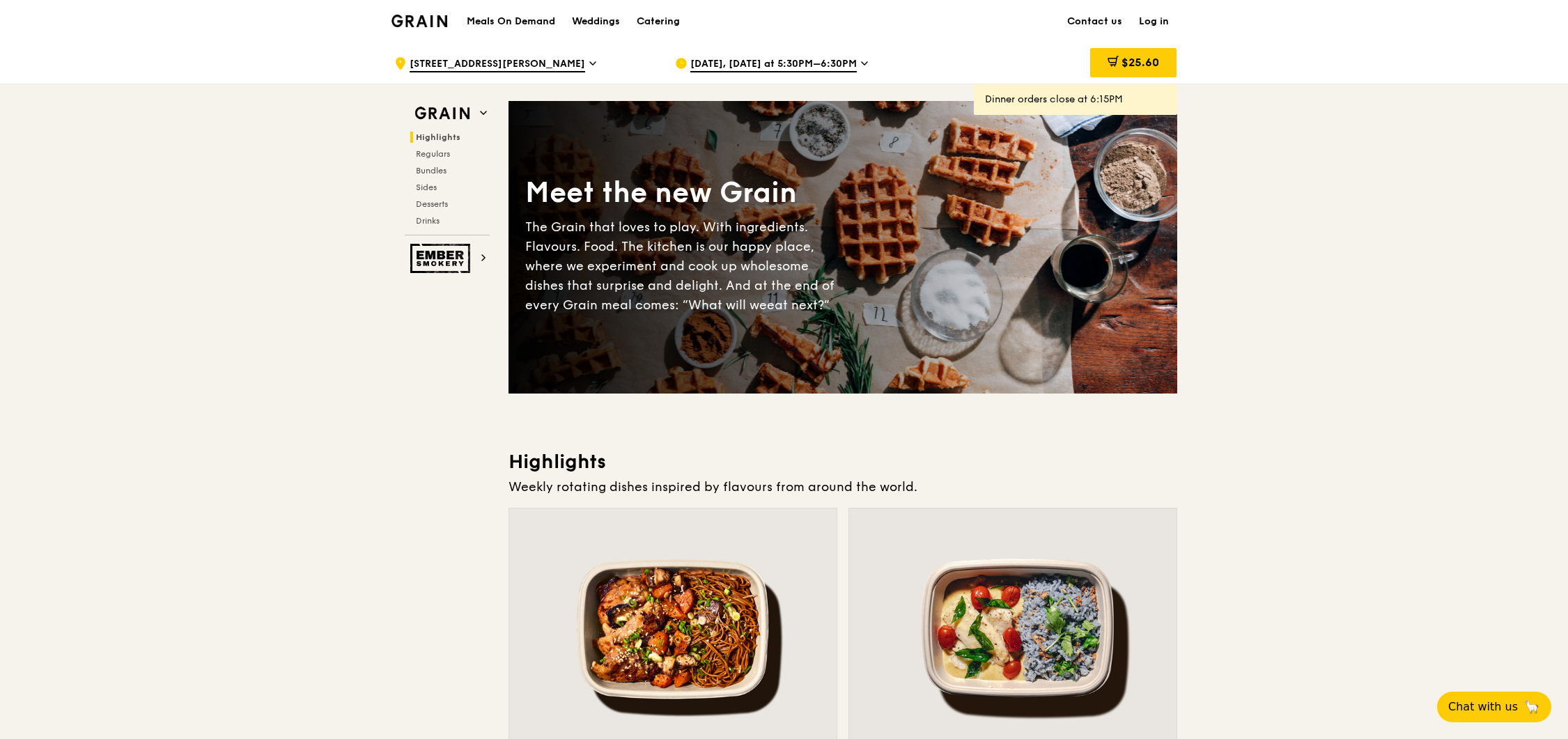
click at [736, 611] on div at bounding box center [673, 629] width 327 height 242
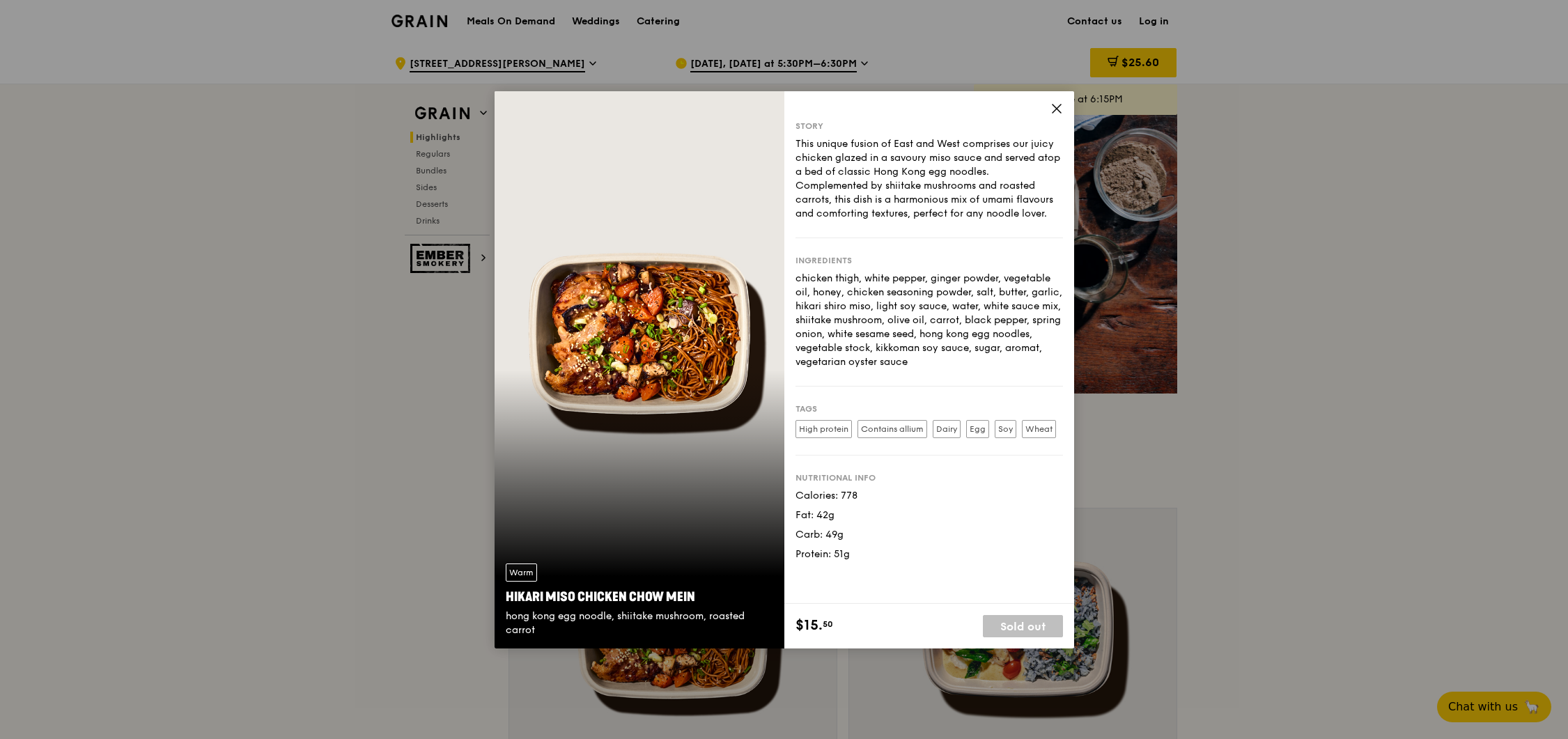
scroll to position [8, 0]
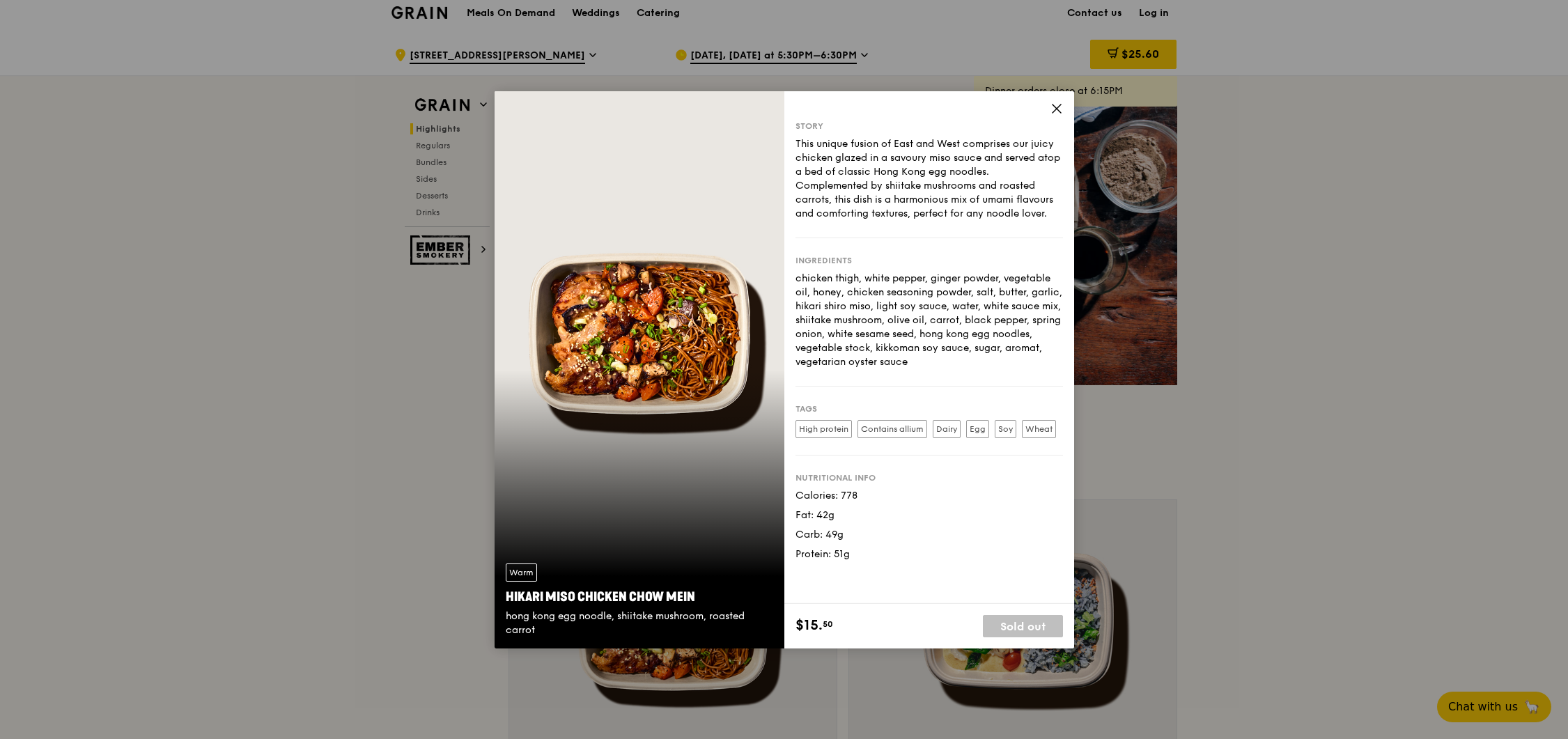
click at [1059, 110] on icon at bounding box center [1056, 108] width 13 height 13
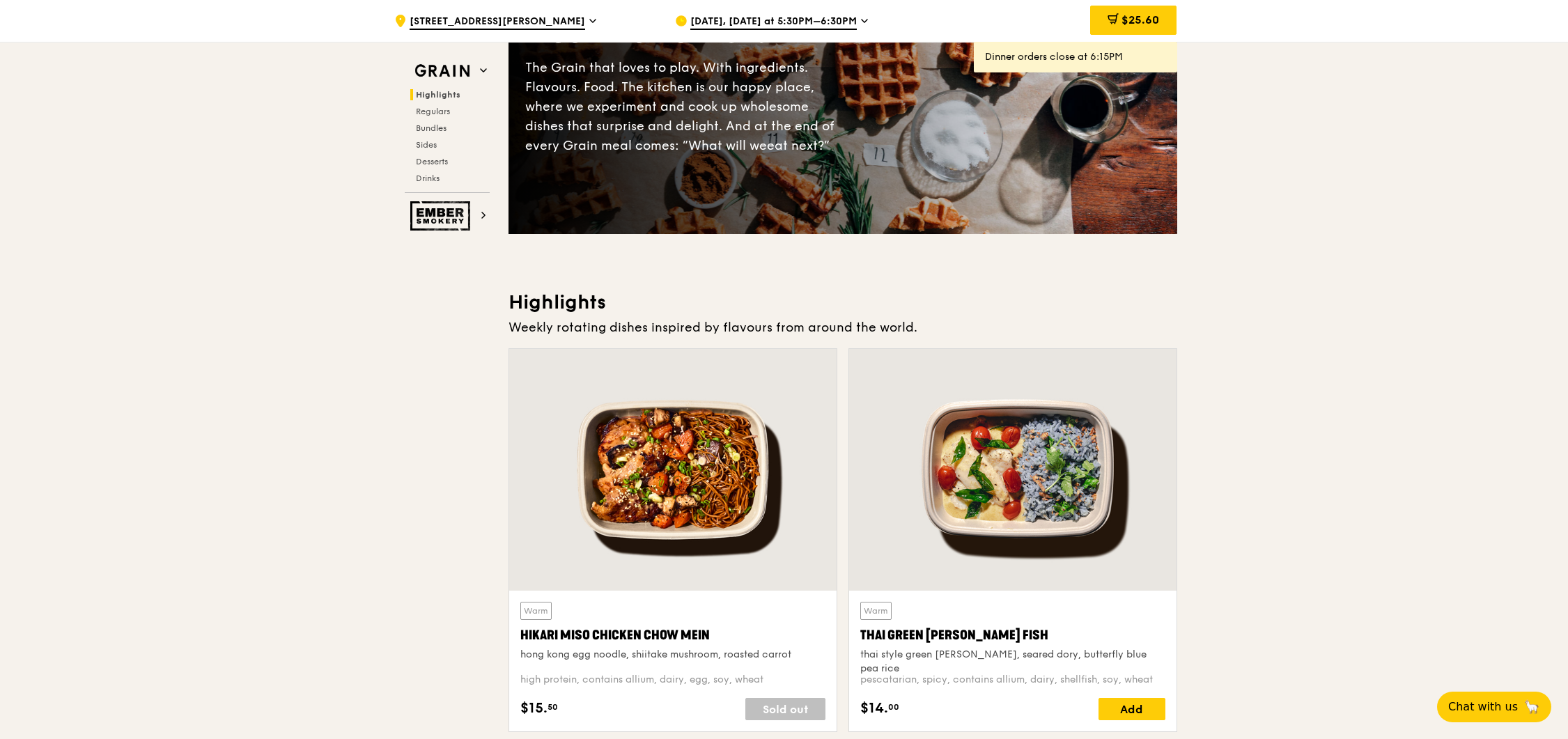
scroll to position [0, 0]
